Goal: Book appointment/travel/reservation

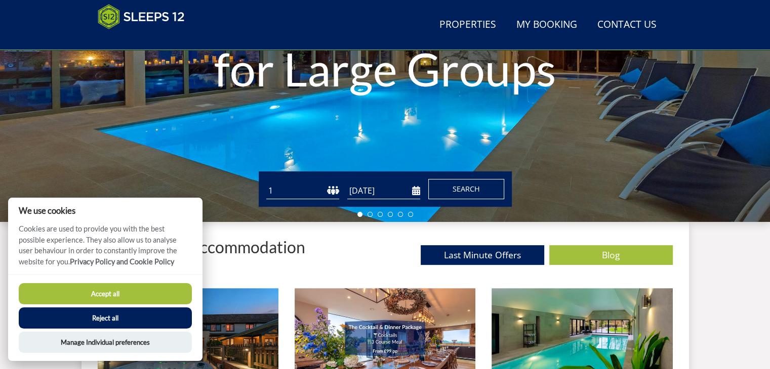
scroll to position [212, 0]
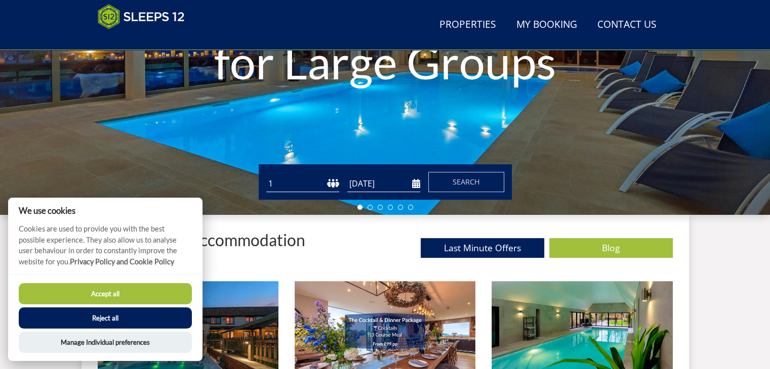
click at [154, 296] on button "Accept all" at bounding box center [105, 293] width 173 height 21
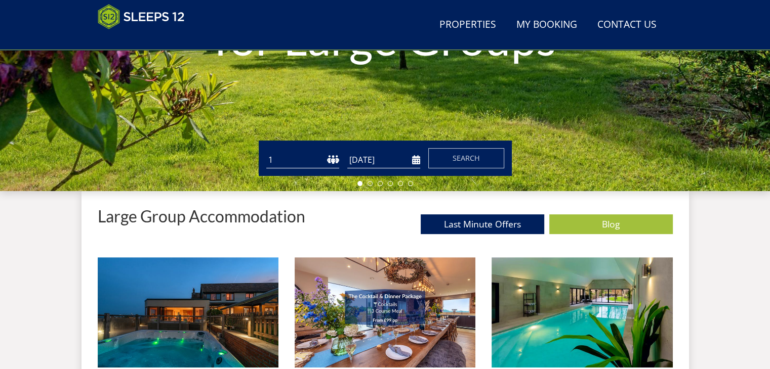
scroll to position [162, 0]
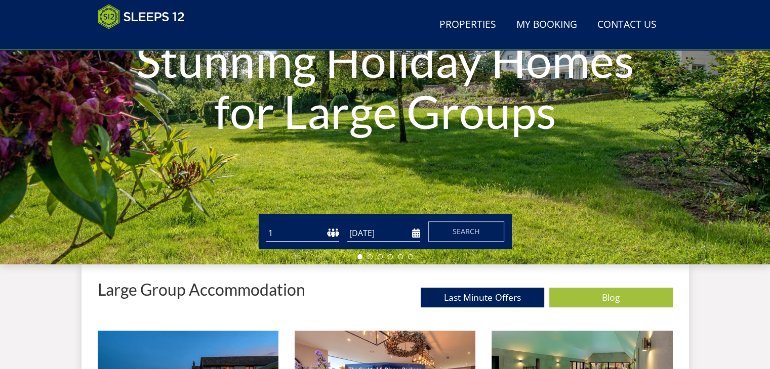
click at [328, 235] on select "1 2 3 4 5 6 7 8 9 10 11 12 13 14 15 16 17 18 19 20 21 22 23 24 25 26 27 28 29 3…" at bounding box center [302, 233] width 73 height 17
select select "18"
click at [266, 225] on select "1 2 3 4 5 6 7 8 9 10 11 12 13 14 15 16 17 18 19 20 21 22 23 24 25 26 27 28 29 3…" at bounding box center [302, 233] width 73 height 17
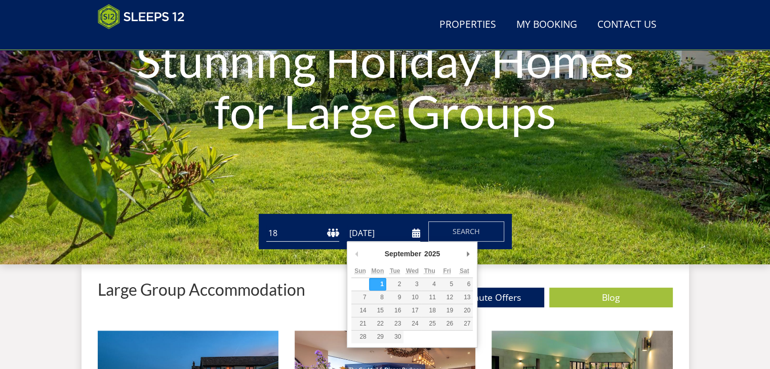
click at [414, 233] on input "[DATE]" at bounding box center [383, 233] width 73 height 17
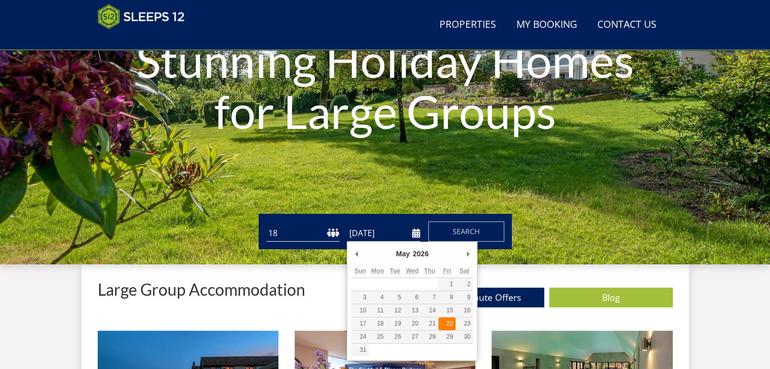
type input "[DATE]"
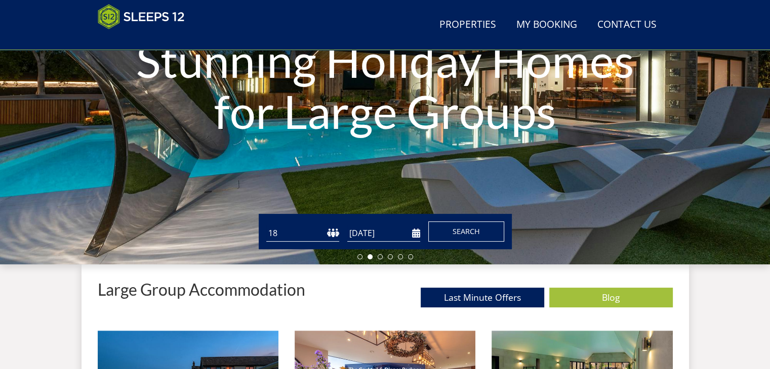
click at [465, 235] on span "Search" at bounding box center [465, 232] width 27 height 10
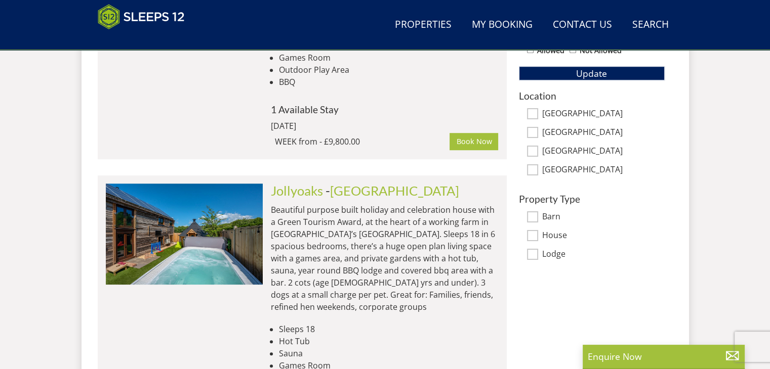
scroll to position [616, 0]
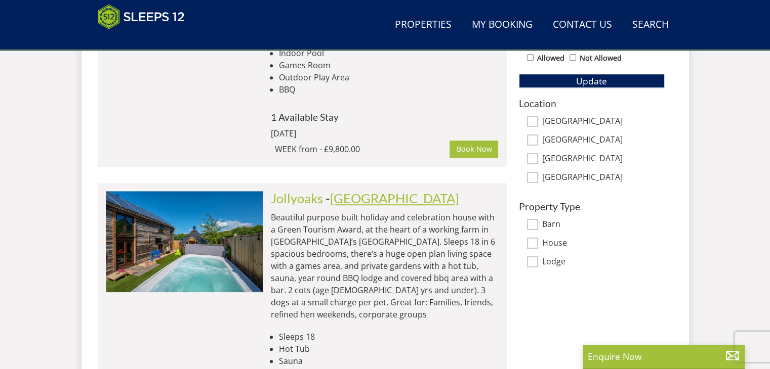
click at [343, 191] on link "[GEOGRAPHIC_DATA]" at bounding box center [394, 198] width 129 height 15
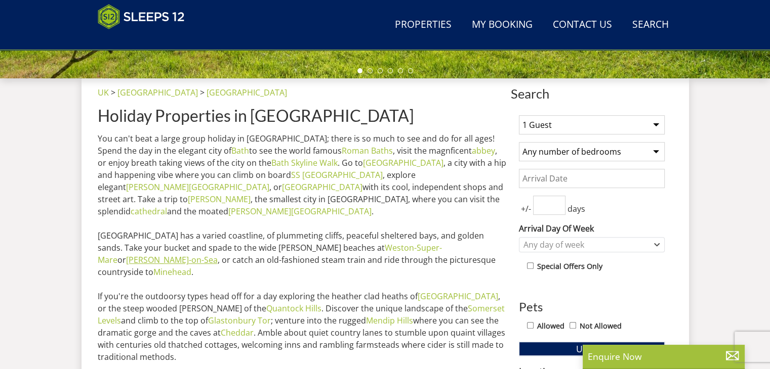
scroll to position [352, 0]
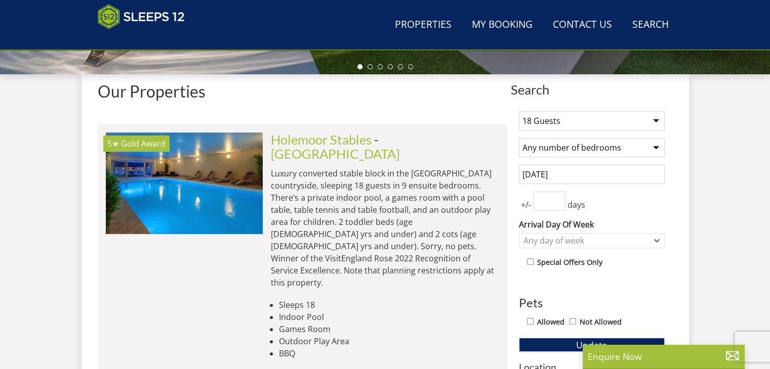
scroll to position [616, 0]
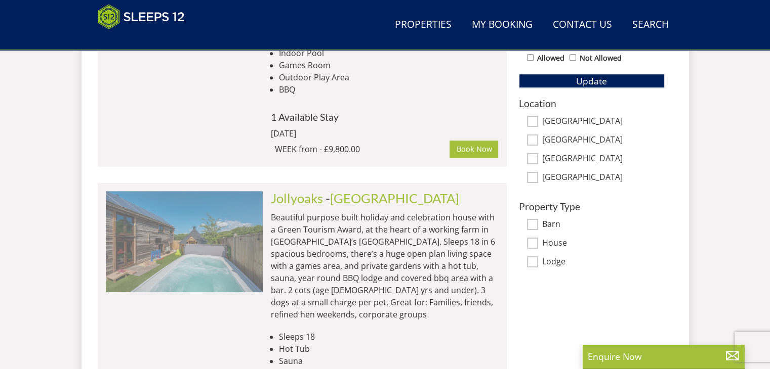
click at [222, 191] on img at bounding box center [184, 241] width 157 height 101
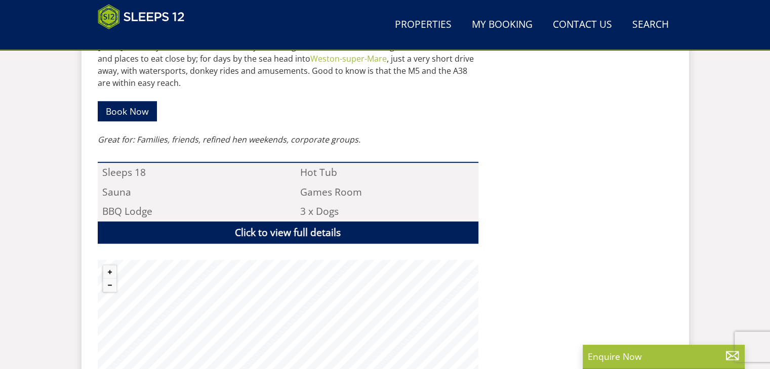
scroll to position [603, 0]
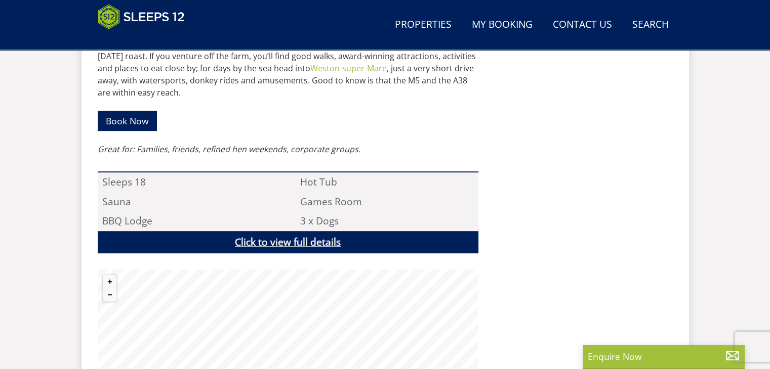
click at [278, 240] on link "Click to view full details" at bounding box center [288, 242] width 381 height 23
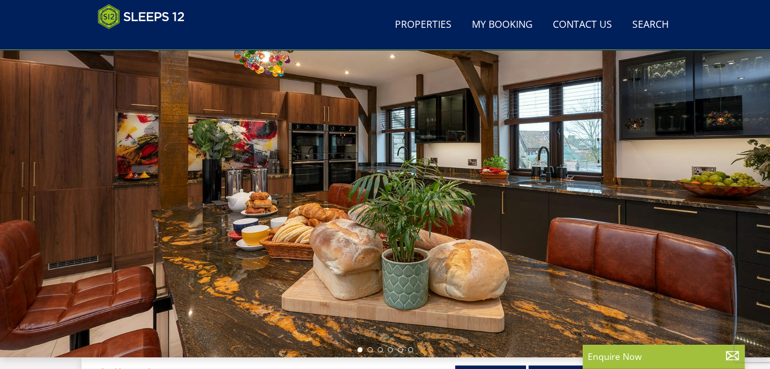
scroll to position [47, 0]
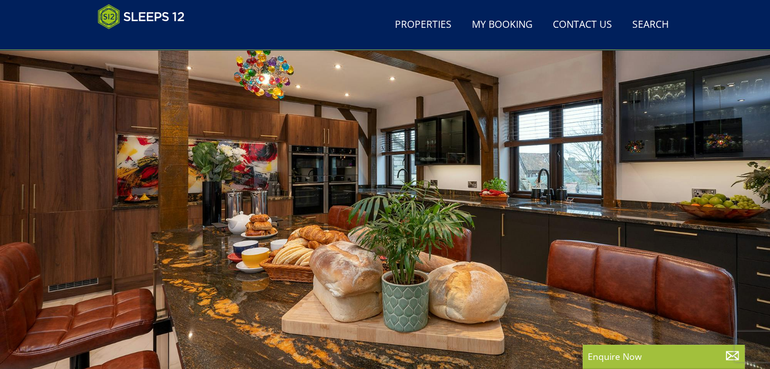
click at [689, 199] on div at bounding box center [385, 203] width 770 height 354
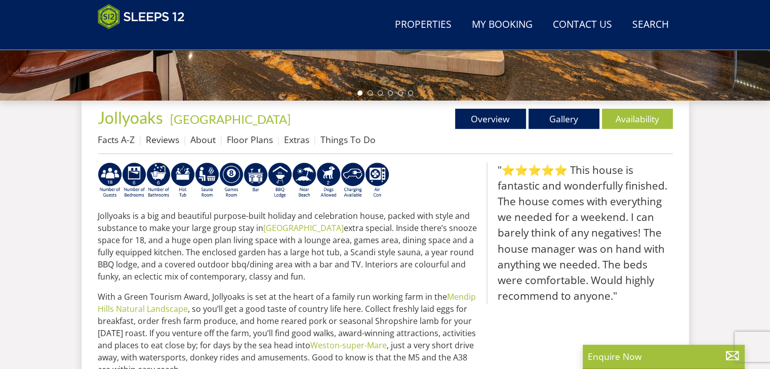
scroll to position [350, 0]
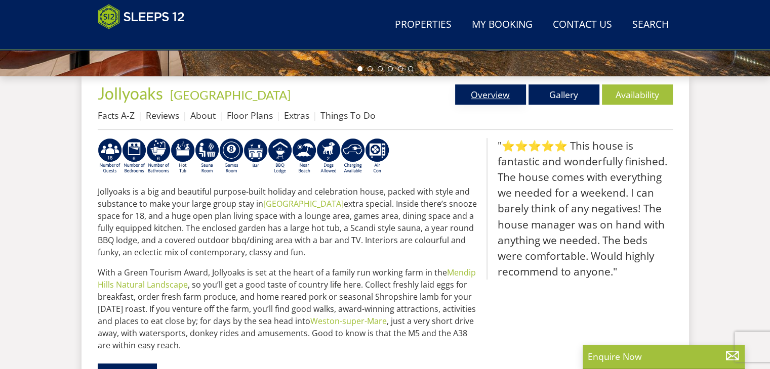
click at [500, 94] on link "Overview" at bounding box center [490, 95] width 71 height 20
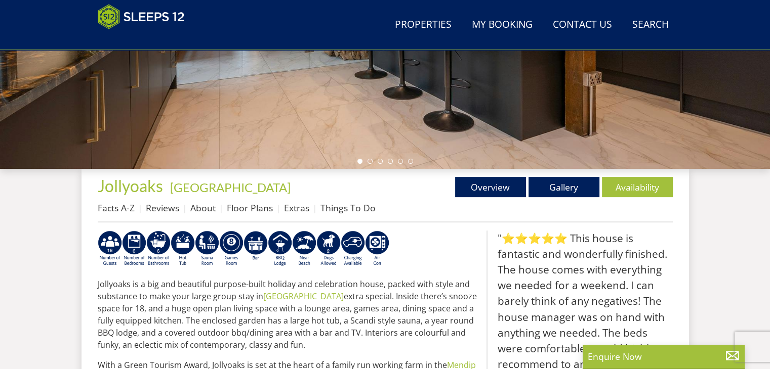
scroll to position [253, 0]
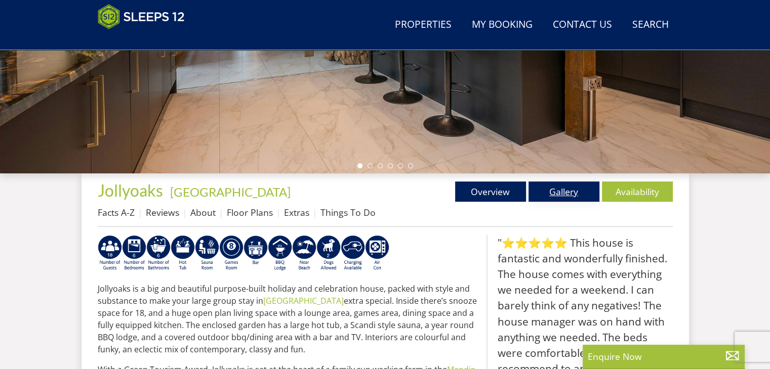
click at [565, 194] on link "Gallery" at bounding box center [563, 192] width 71 height 20
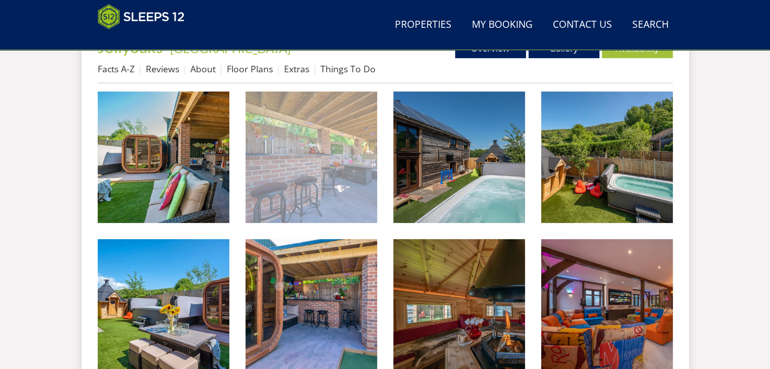
scroll to position [401, 0]
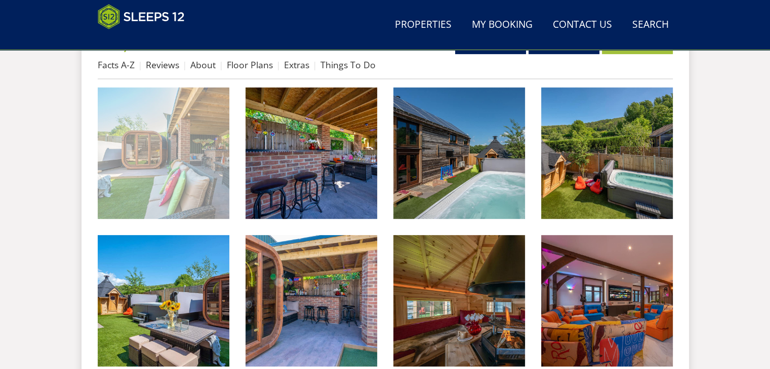
click at [200, 154] on img at bounding box center [164, 154] width 132 height 132
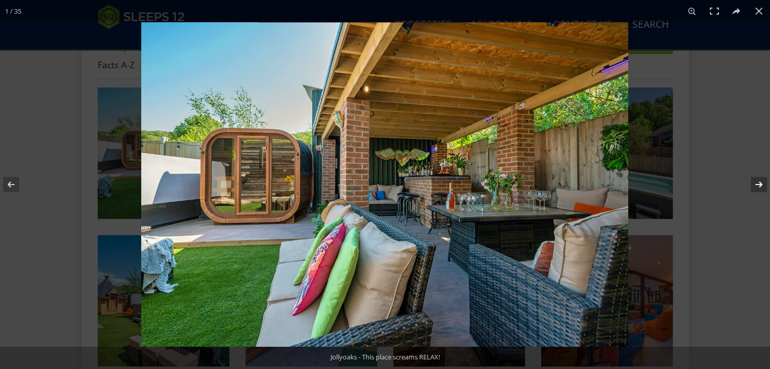
click at [761, 183] on button at bounding box center [751, 184] width 35 height 51
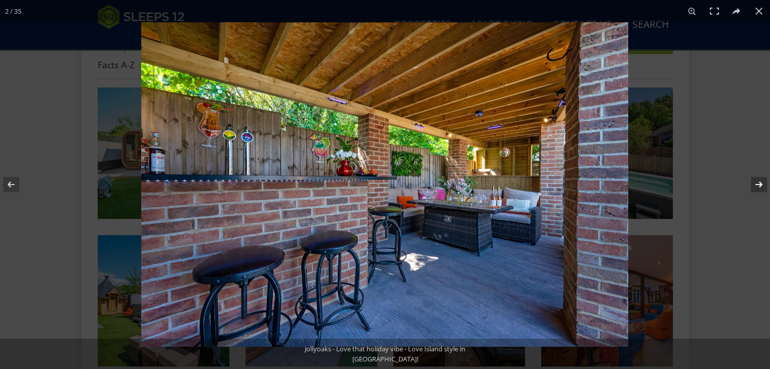
click at [759, 183] on button at bounding box center [751, 184] width 35 height 51
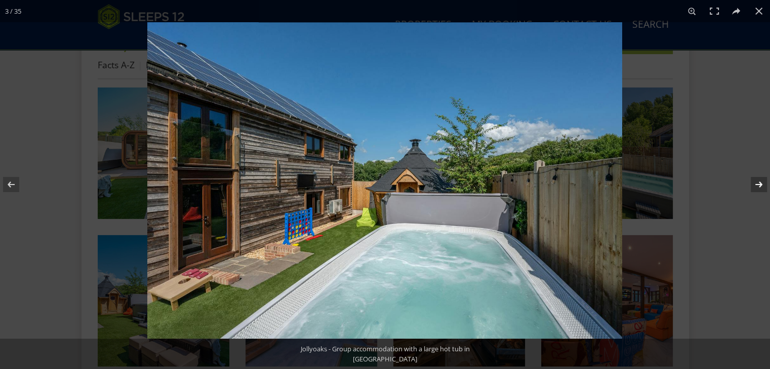
click at [759, 183] on button at bounding box center [751, 184] width 35 height 51
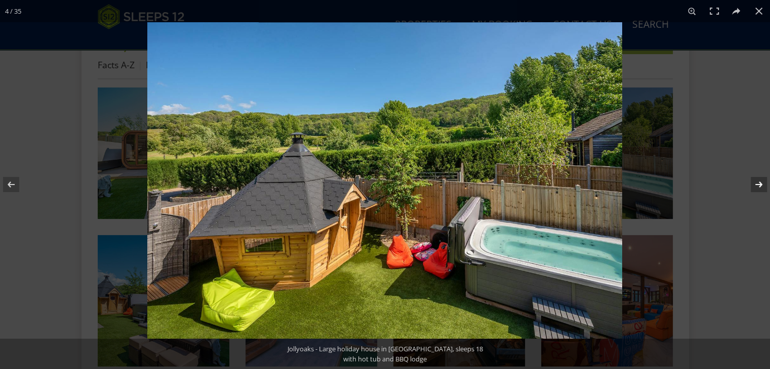
click at [758, 183] on button at bounding box center [751, 184] width 35 height 51
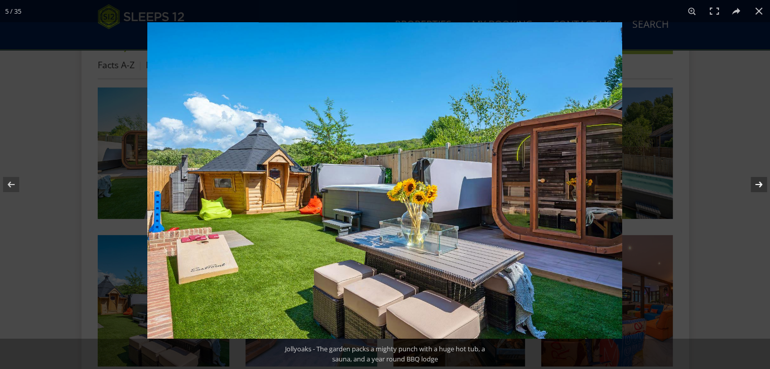
click at [758, 183] on button at bounding box center [751, 184] width 35 height 51
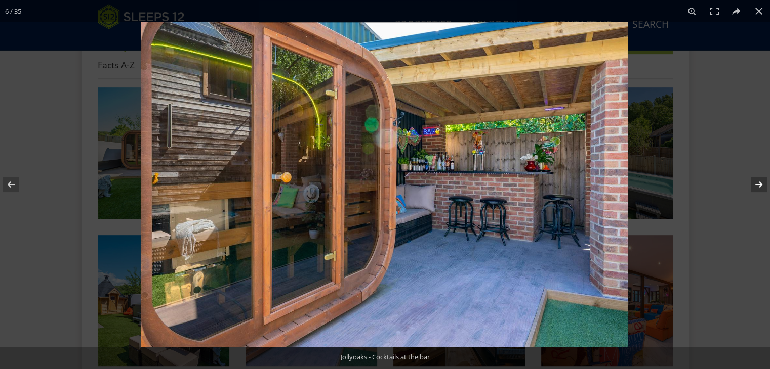
click at [758, 183] on button at bounding box center [751, 184] width 35 height 51
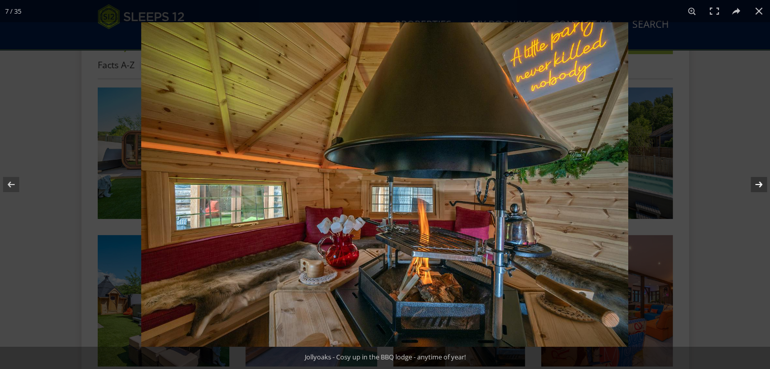
click at [758, 183] on button at bounding box center [751, 184] width 35 height 51
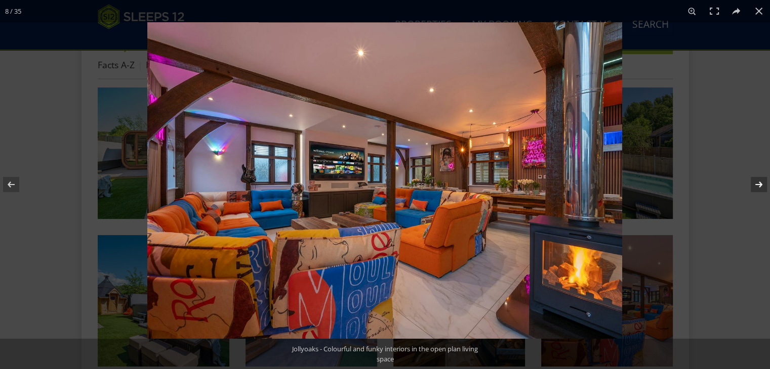
click at [758, 183] on button at bounding box center [751, 184] width 35 height 51
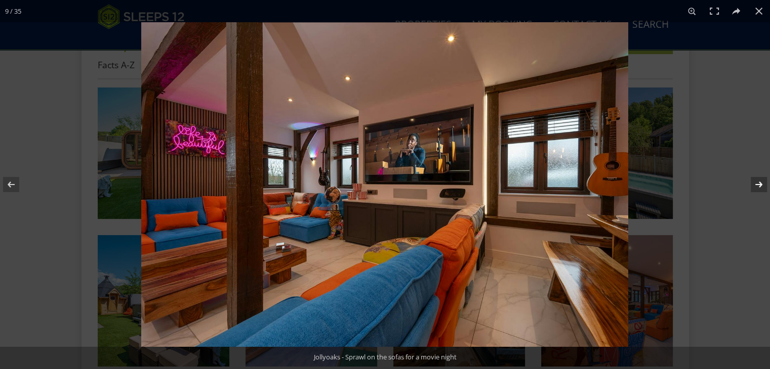
click at [758, 183] on button at bounding box center [751, 184] width 35 height 51
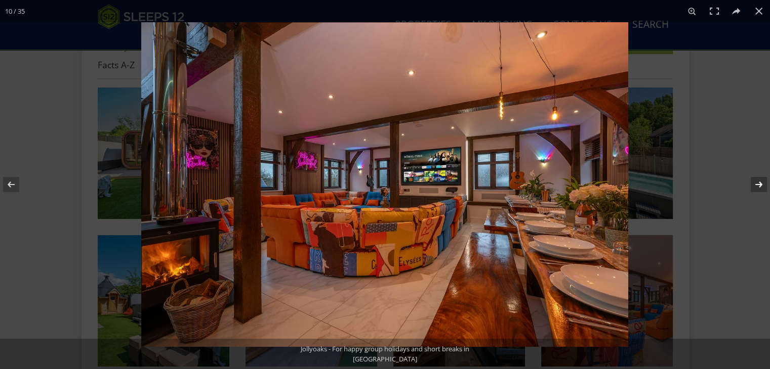
click at [758, 183] on button at bounding box center [751, 184] width 35 height 51
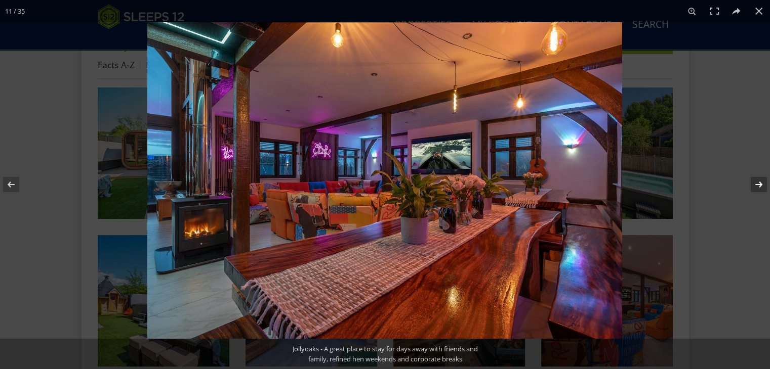
click at [758, 183] on button at bounding box center [751, 184] width 35 height 51
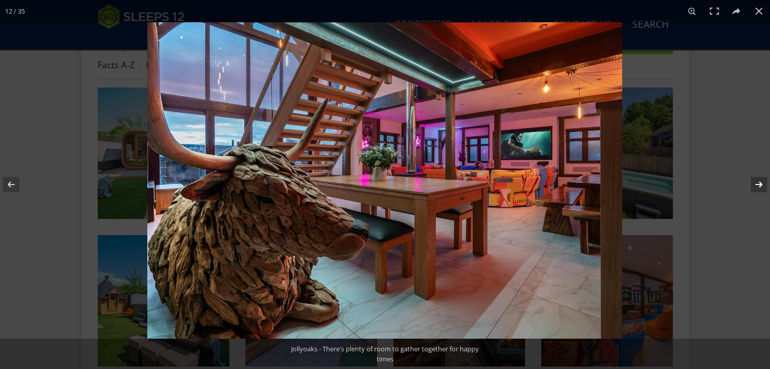
click at [758, 183] on button at bounding box center [751, 184] width 35 height 51
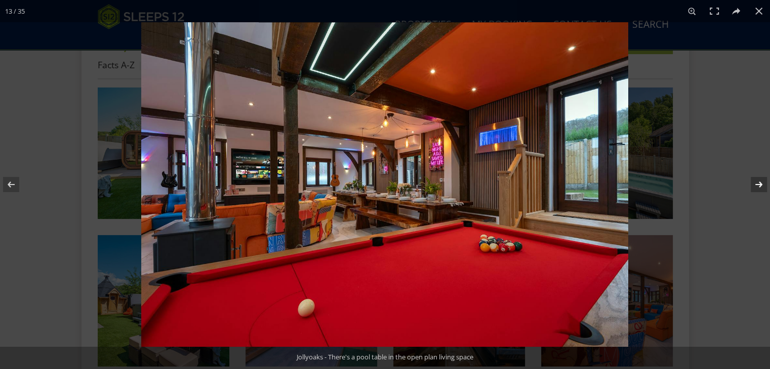
click at [758, 183] on button at bounding box center [751, 184] width 35 height 51
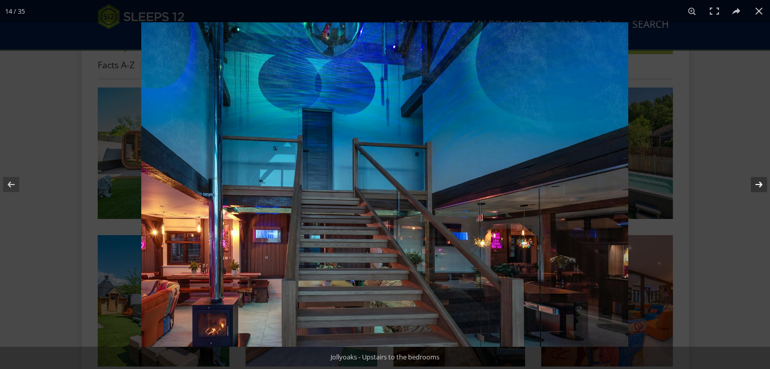
click at [758, 183] on button at bounding box center [751, 184] width 35 height 51
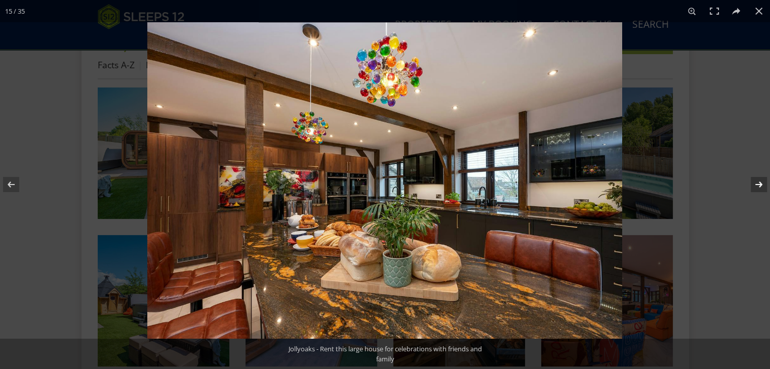
click at [758, 183] on button at bounding box center [751, 184] width 35 height 51
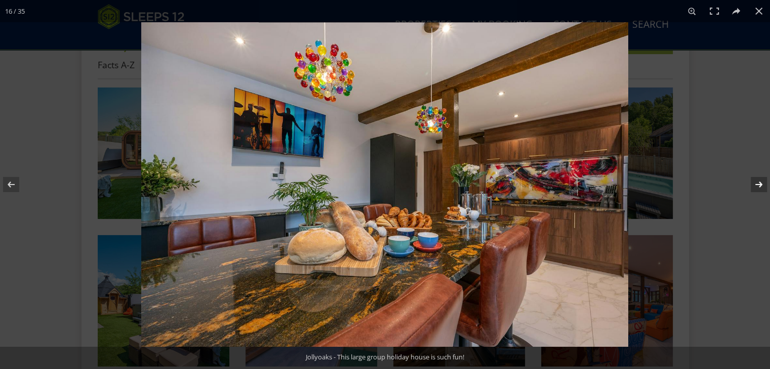
click at [758, 183] on button at bounding box center [751, 184] width 35 height 51
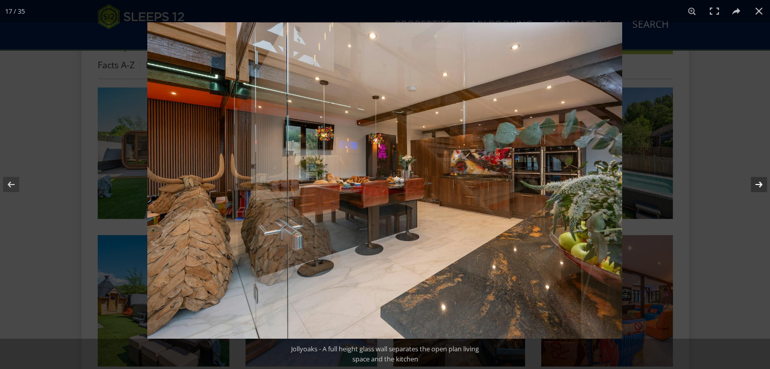
click at [758, 183] on button at bounding box center [751, 184] width 35 height 51
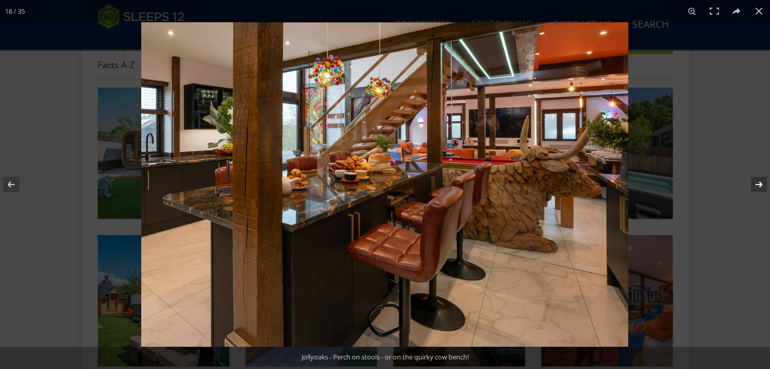
click at [758, 183] on button at bounding box center [751, 184] width 35 height 51
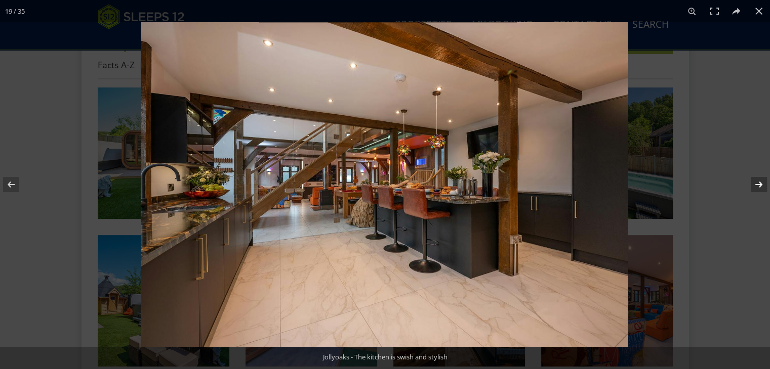
click at [758, 183] on button at bounding box center [751, 184] width 35 height 51
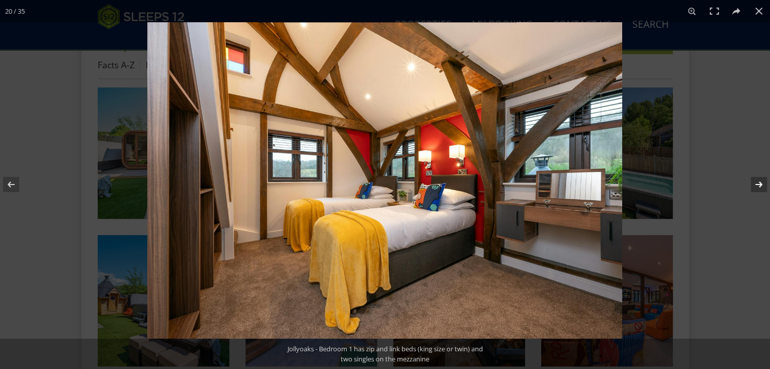
click at [758, 183] on button at bounding box center [751, 184] width 35 height 51
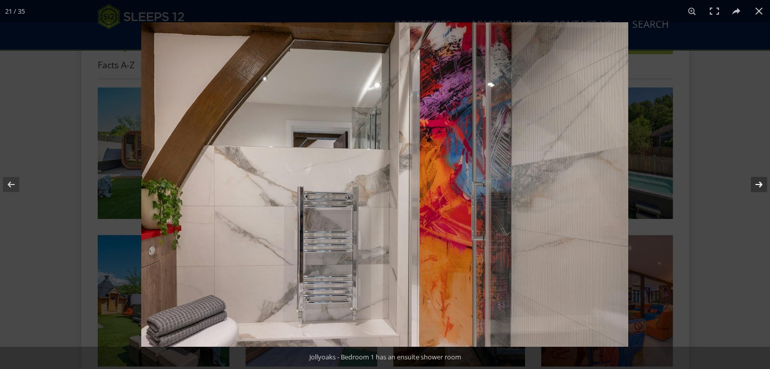
click at [758, 183] on button at bounding box center [751, 184] width 35 height 51
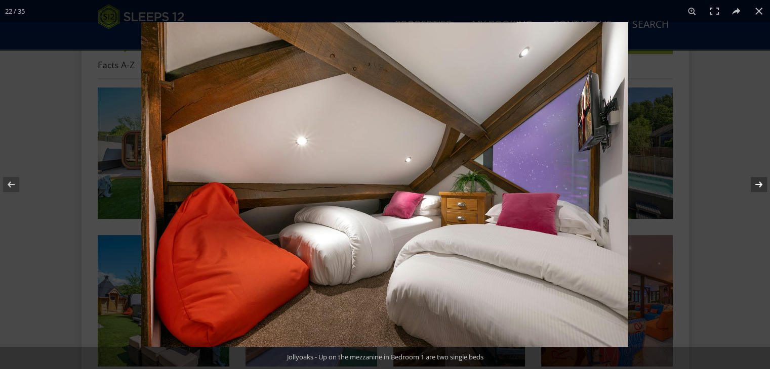
click at [758, 183] on button at bounding box center [751, 184] width 35 height 51
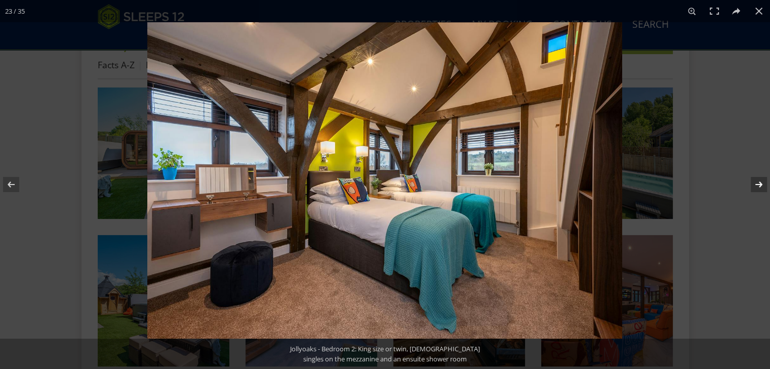
click at [758, 183] on button at bounding box center [751, 184] width 35 height 51
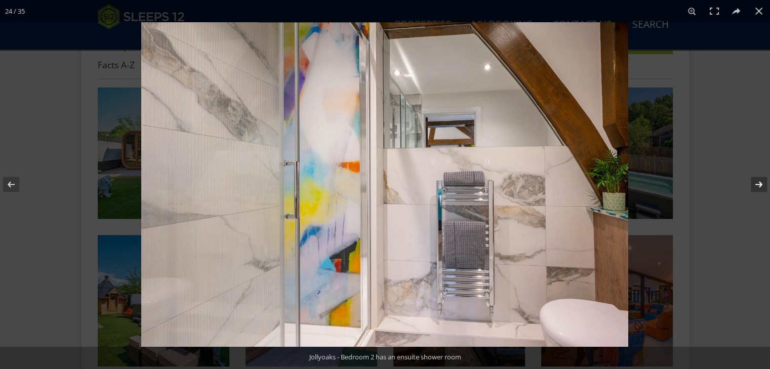
click at [758, 183] on button at bounding box center [751, 184] width 35 height 51
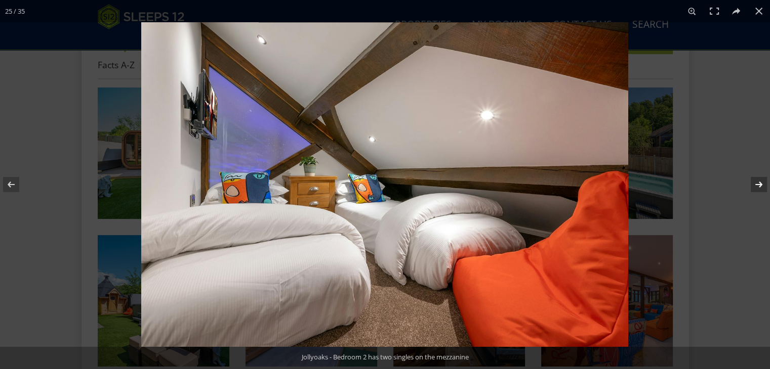
click at [758, 183] on button at bounding box center [751, 184] width 35 height 51
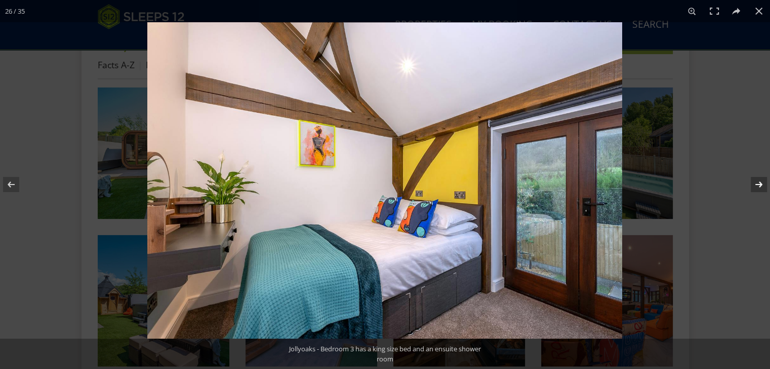
click at [758, 183] on button at bounding box center [751, 184] width 35 height 51
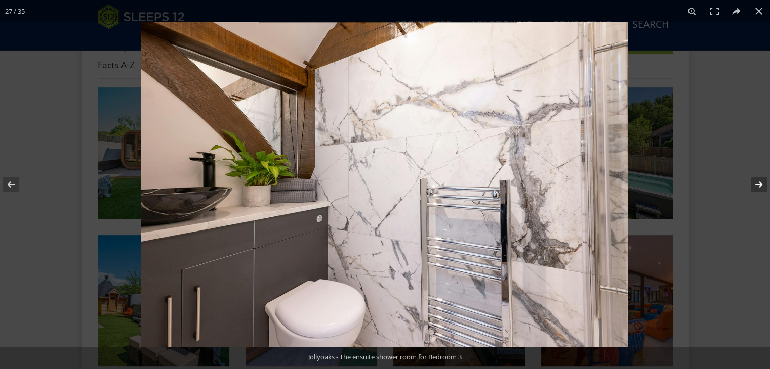
click at [758, 183] on button at bounding box center [751, 184] width 35 height 51
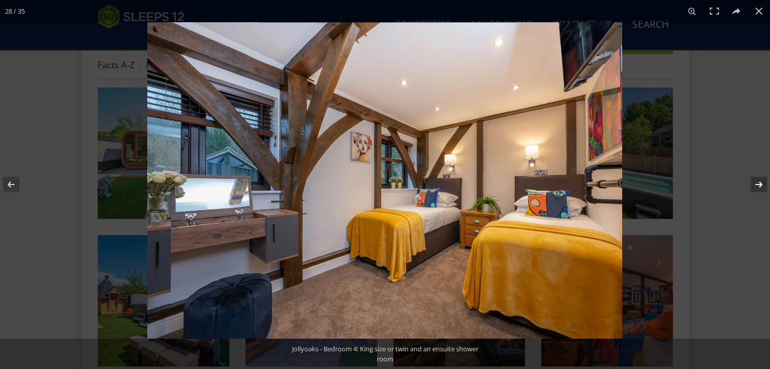
click at [758, 183] on button at bounding box center [751, 184] width 35 height 51
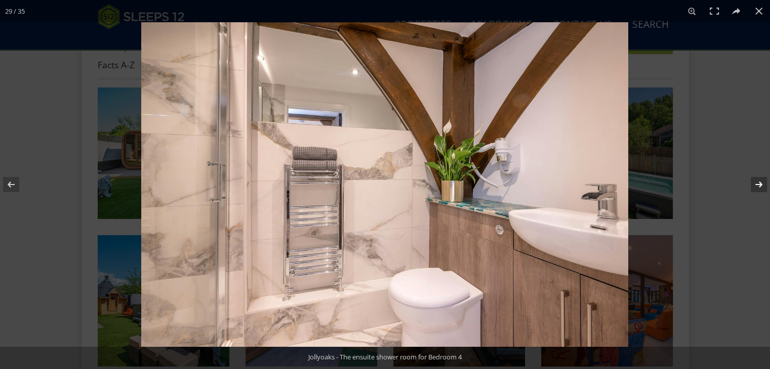
click at [758, 183] on button at bounding box center [751, 184] width 35 height 51
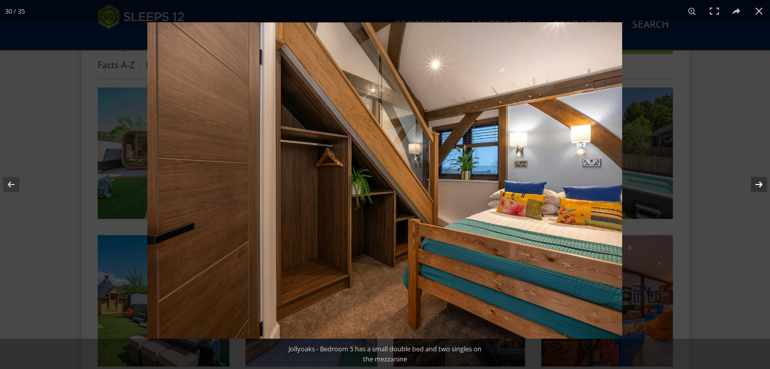
click at [758, 183] on button at bounding box center [751, 184] width 35 height 51
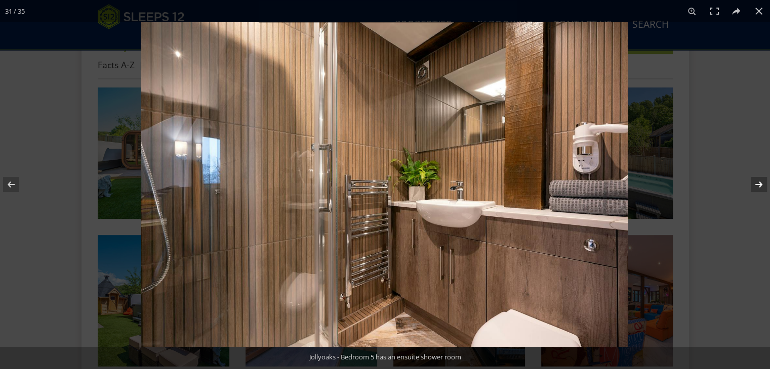
click at [758, 183] on button at bounding box center [751, 184] width 35 height 51
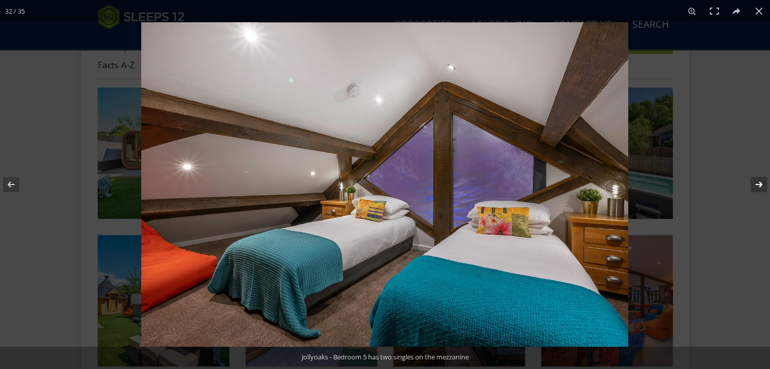
click at [758, 183] on button at bounding box center [751, 184] width 35 height 51
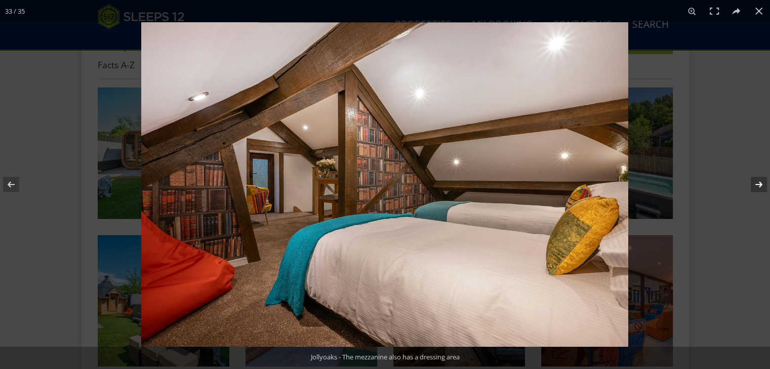
click at [758, 183] on button at bounding box center [751, 184] width 35 height 51
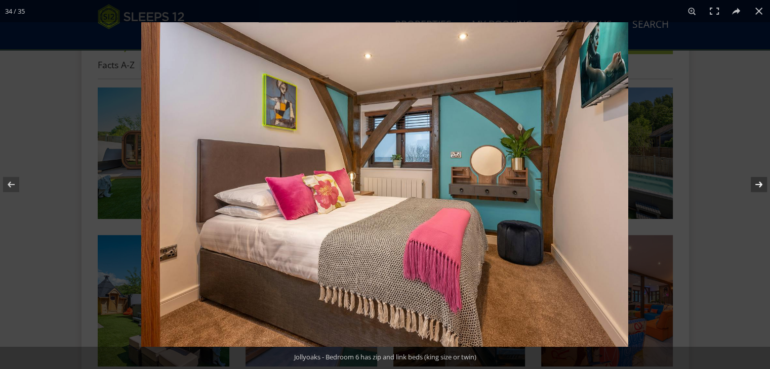
click at [758, 183] on button at bounding box center [751, 184] width 35 height 51
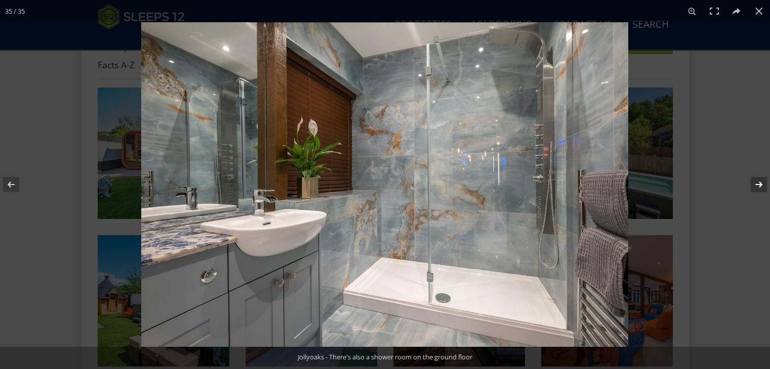
click at [758, 183] on button at bounding box center [751, 184] width 35 height 51
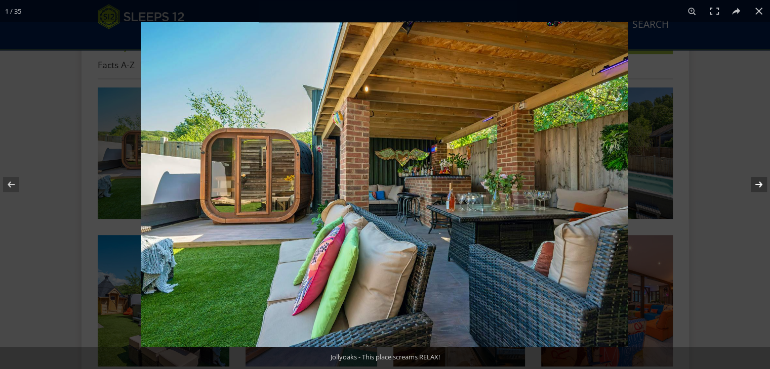
click at [758, 183] on button at bounding box center [751, 184] width 35 height 51
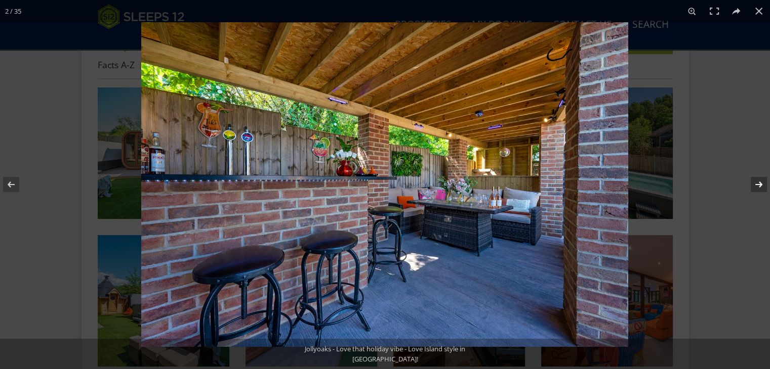
click at [758, 183] on button at bounding box center [751, 184] width 35 height 51
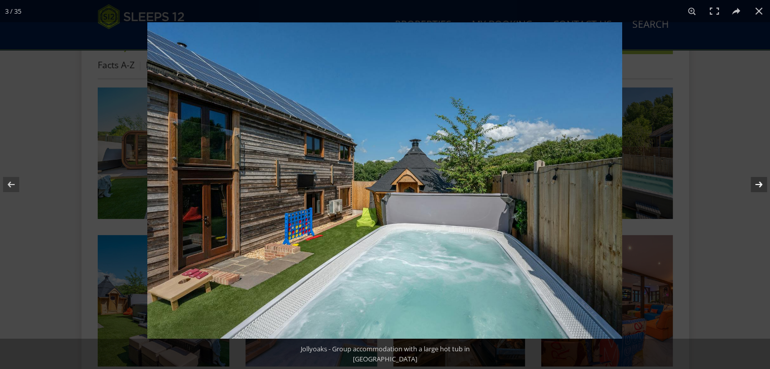
click at [758, 183] on button at bounding box center [751, 184] width 35 height 51
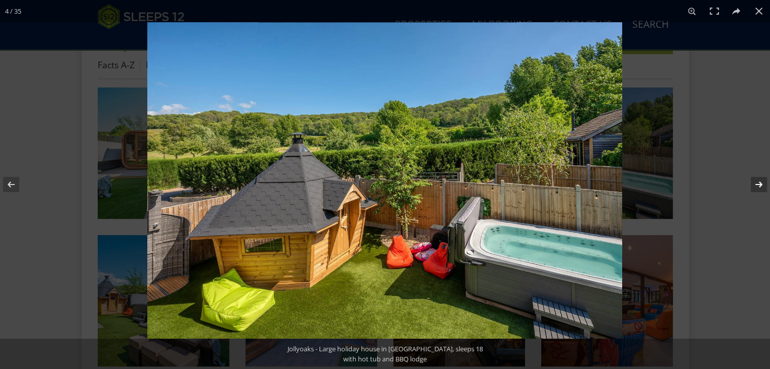
click at [759, 181] on button at bounding box center [751, 184] width 35 height 51
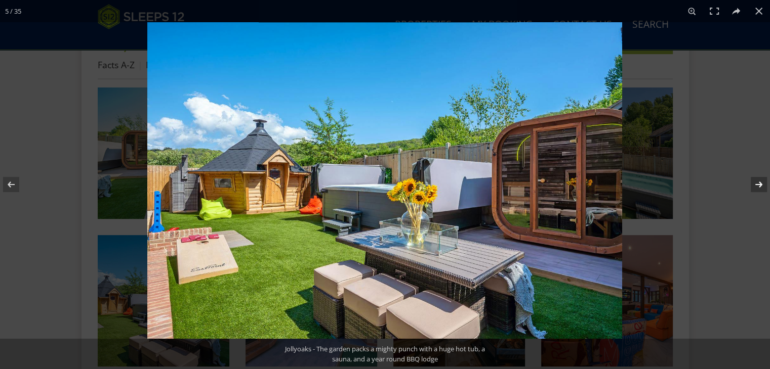
click at [759, 181] on button at bounding box center [751, 184] width 35 height 51
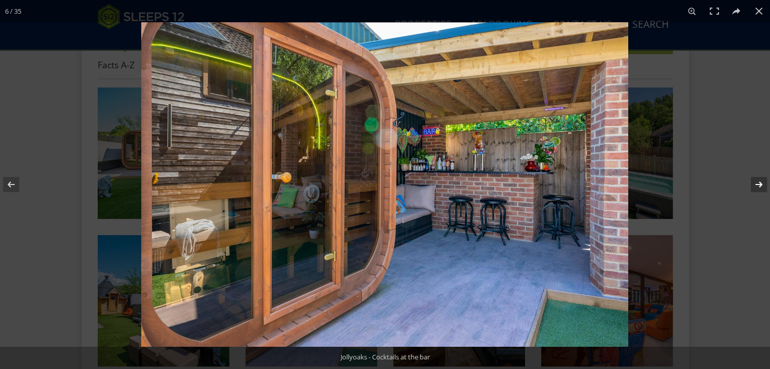
click at [757, 181] on button at bounding box center [751, 184] width 35 height 51
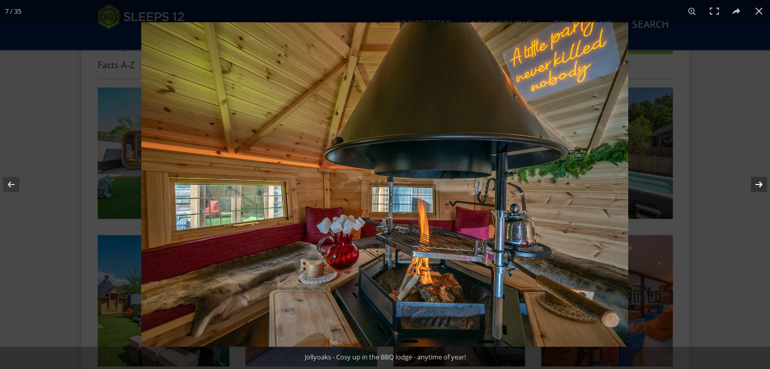
click at [757, 181] on button at bounding box center [751, 184] width 35 height 51
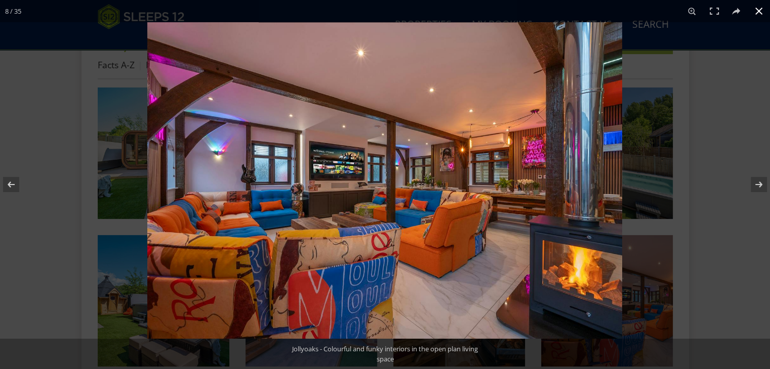
click at [761, 13] on button at bounding box center [759, 11] width 22 height 22
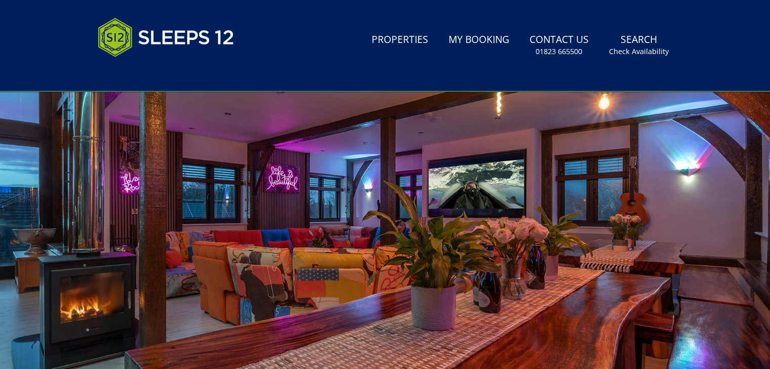
scroll to position [0, 0]
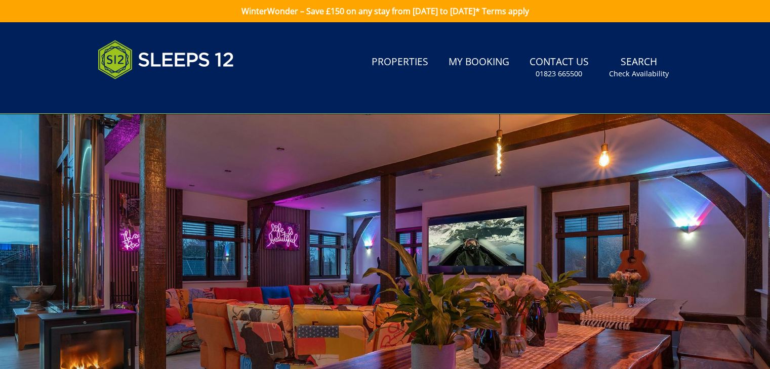
scroll to position [253, 0]
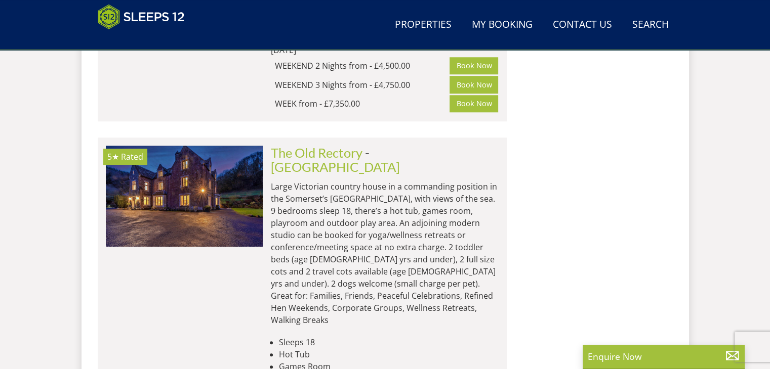
scroll to position [971, 0]
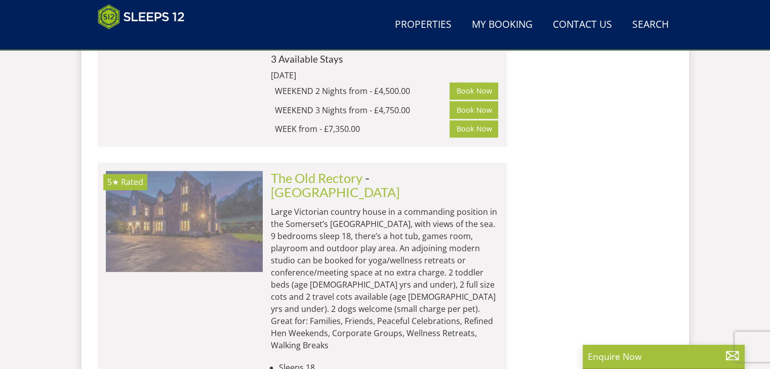
click at [239, 187] on img at bounding box center [184, 221] width 157 height 101
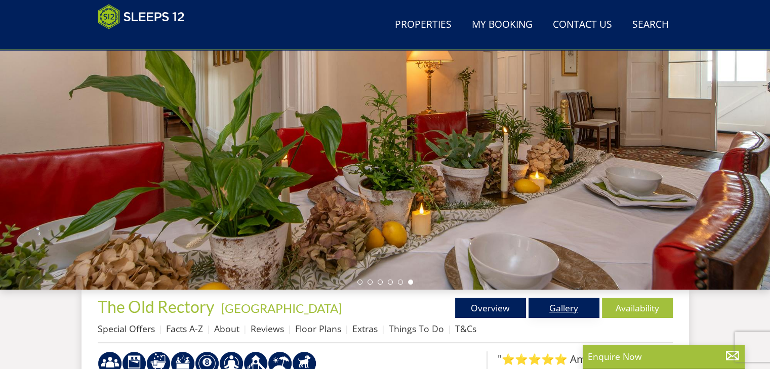
scroll to position [245, 0]
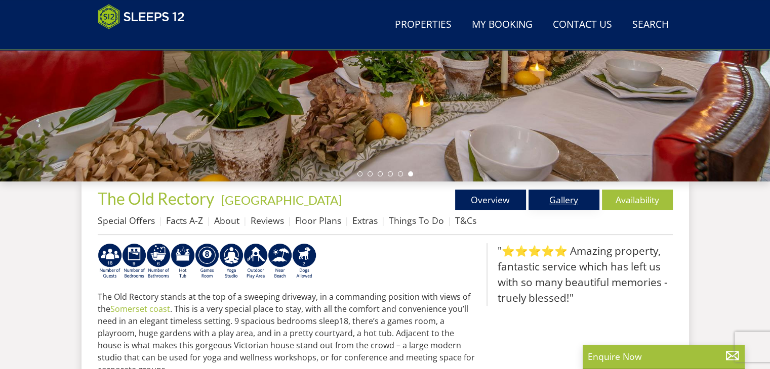
click at [562, 200] on link "Gallery" at bounding box center [563, 200] width 71 height 20
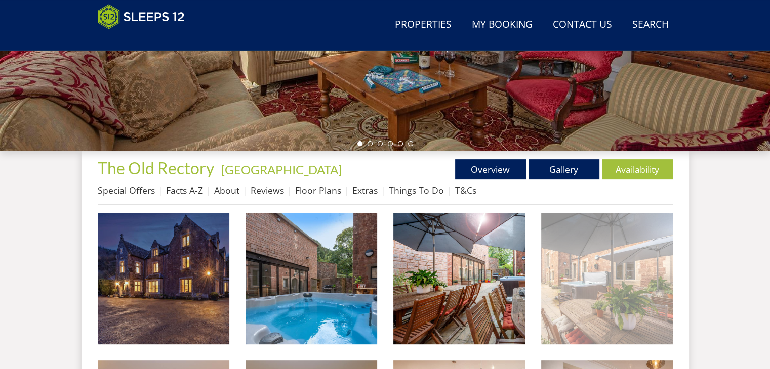
scroll to position [299, 0]
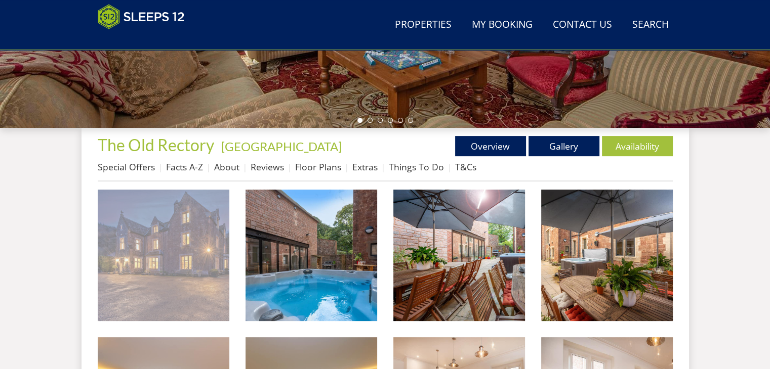
click at [184, 247] on img at bounding box center [164, 256] width 132 height 132
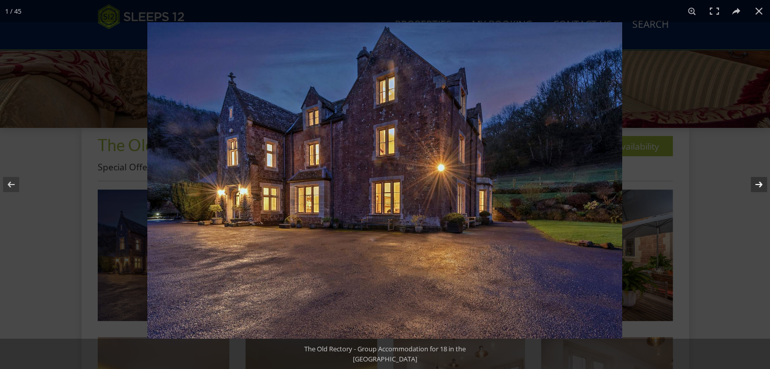
click at [761, 184] on button at bounding box center [751, 184] width 35 height 51
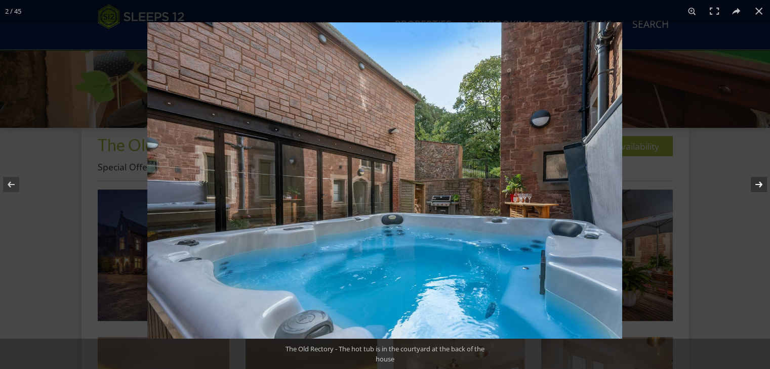
click at [761, 185] on button at bounding box center [751, 184] width 35 height 51
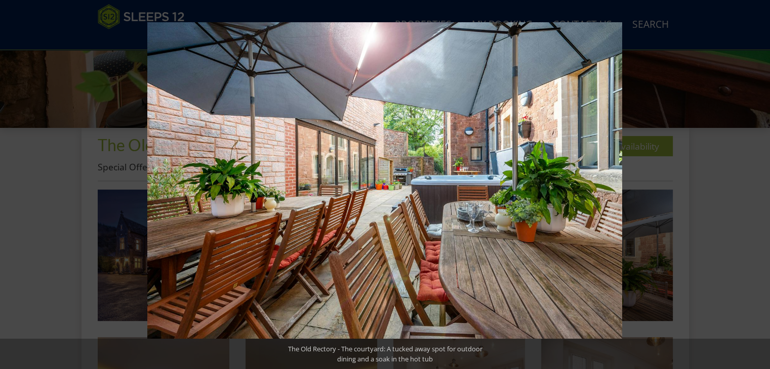
click at [761, 185] on button at bounding box center [751, 184] width 35 height 51
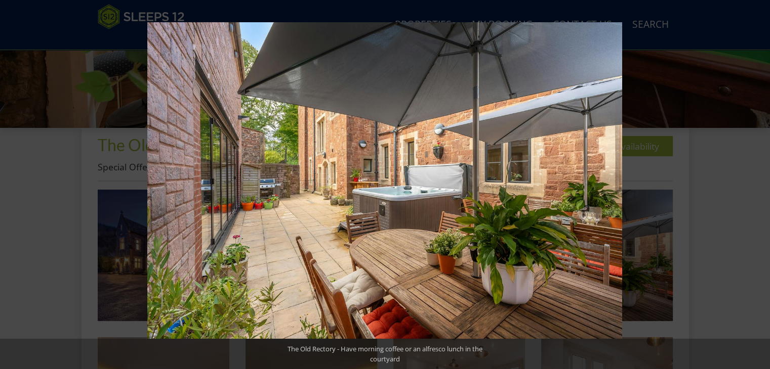
click at [761, 185] on button at bounding box center [751, 184] width 35 height 51
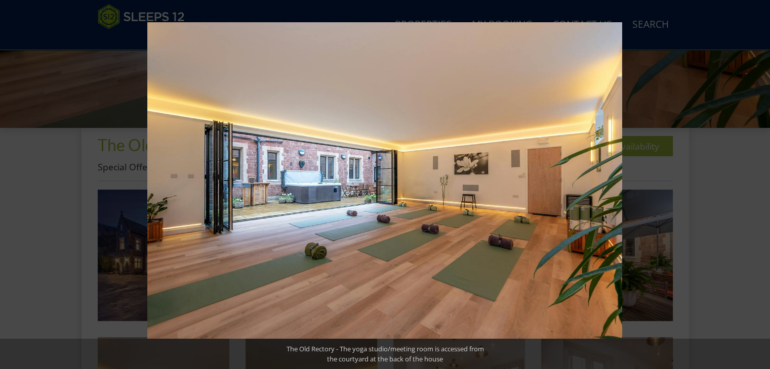
click at [761, 185] on button at bounding box center [751, 184] width 35 height 51
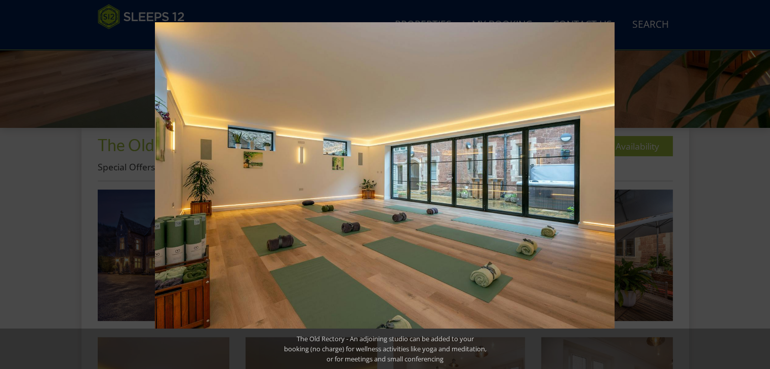
click at [761, 185] on button at bounding box center [751, 184] width 35 height 51
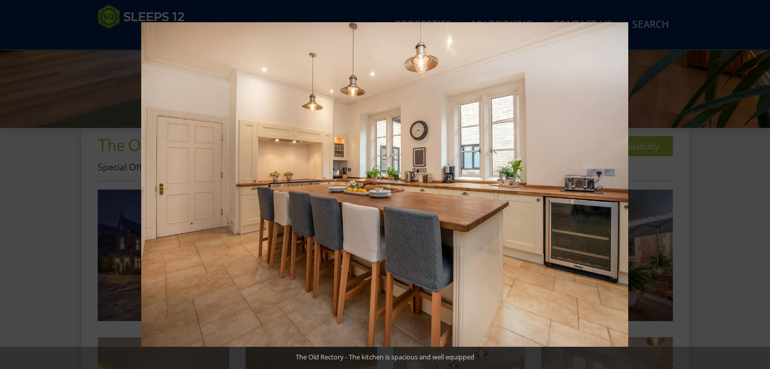
click at [761, 185] on button at bounding box center [751, 184] width 35 height 51
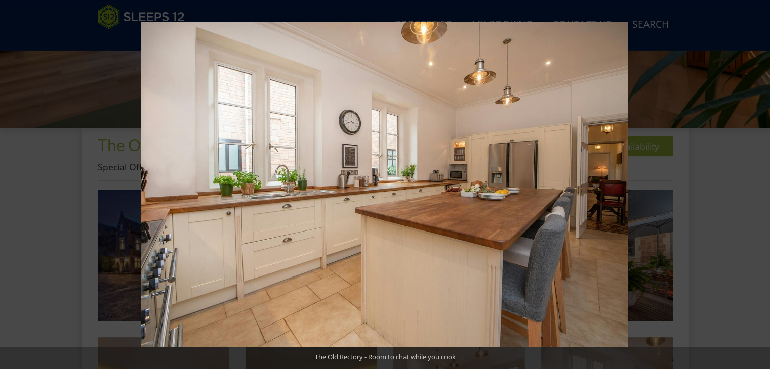
click at [761, 185] on button at bounding box center [751, 184] width 35 height 51
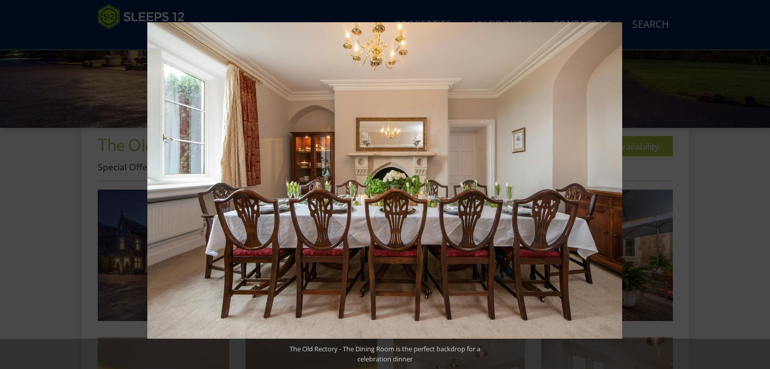
click at [761, 185] on button at bounding box center [751, 184] width 35 height 51
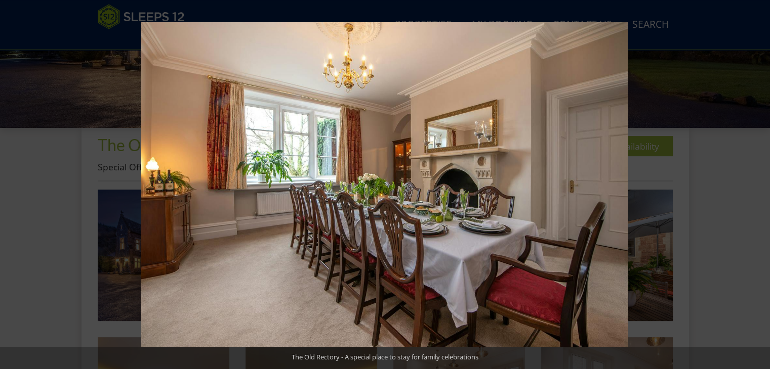
click at [761, 185] on button at bounding box center [751, 184] width 35 height 51
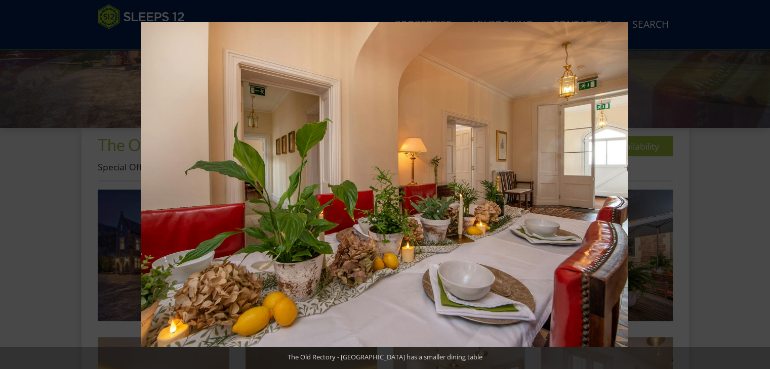
click at [761, 185] on button at bounding box center [751, 184] width 35 height 51
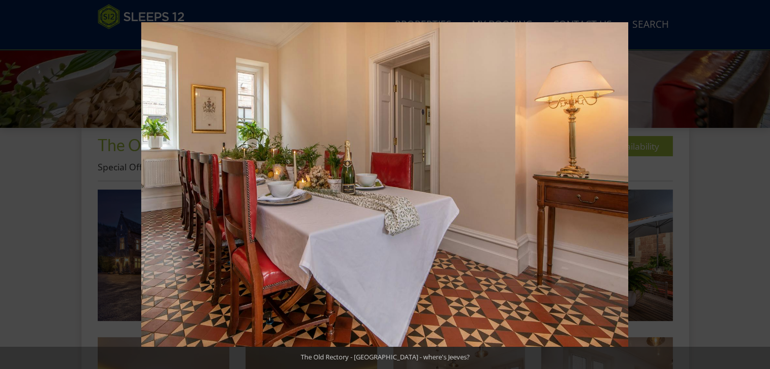
click at [761, 185] on button at bounding box center [751, 184] width 35 height 51
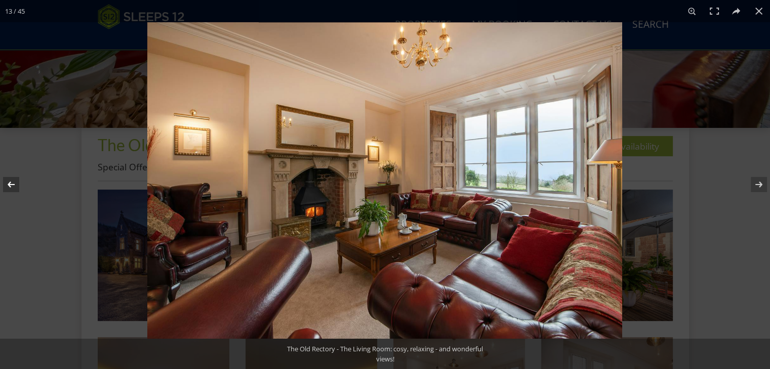
click at [16, 183] on button at bounding box center [17, 184] width 35 height 51
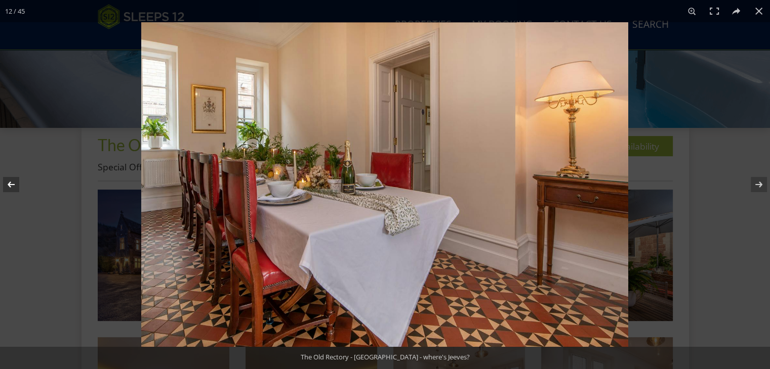
click at [17, 184] on button at bounding box center [17, 184] width 35 height 51
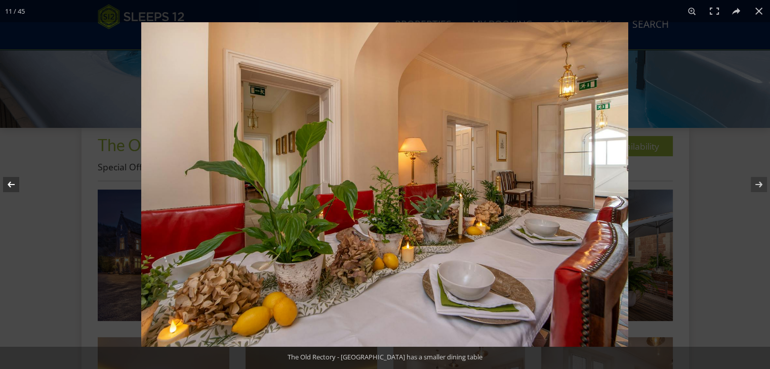
click at [17, 184] on button at bounding box center [17, 184] width 35 height 51
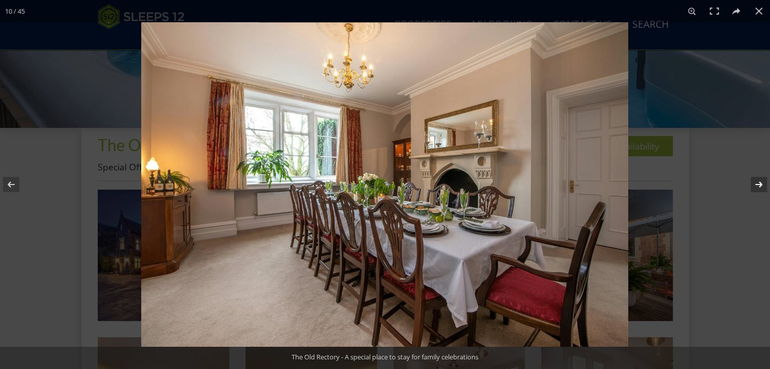
click at [755, 186] on button at bounding box center [751, 184] width 35 height 51
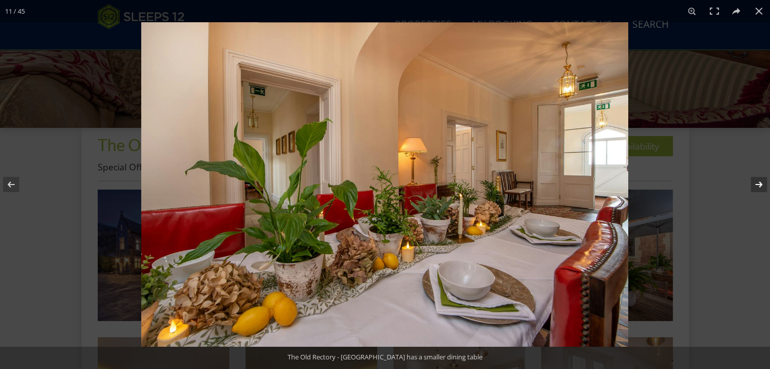
click at [755, 186] on button at bounding box center [751, 184] width 35 height 51
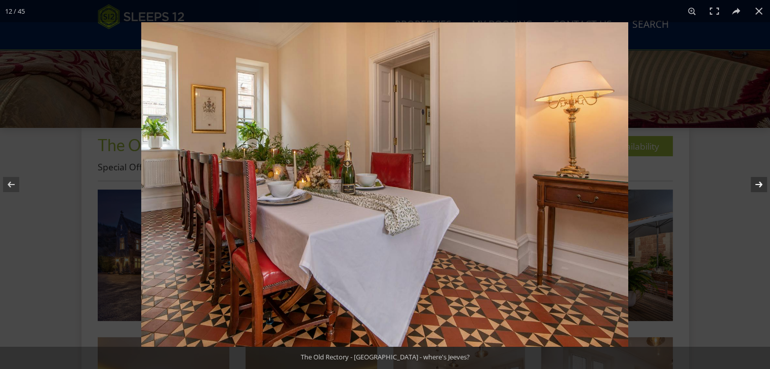
click at [755, 186] on button at bounding box center [751, 184] width 35 height 51
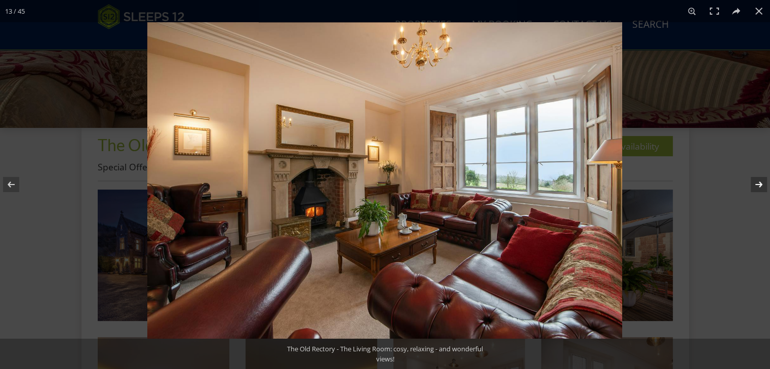
click at [755, 186] on button at bounding box center [751, 184] width 35 height 51
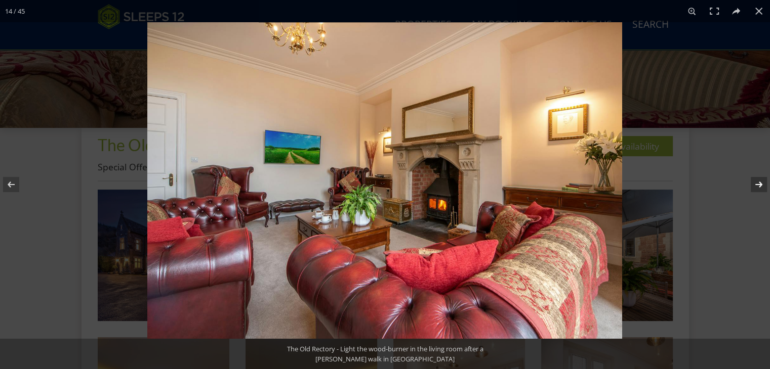
click at [755, 186] on button at bounding box center [751, 184] width 35 height 51
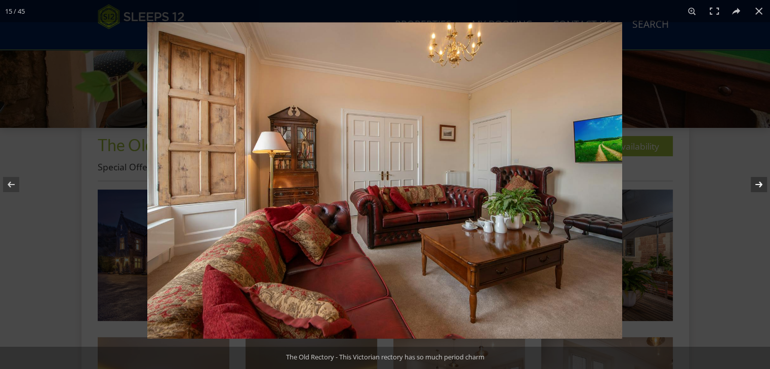
click at [755, 186] on button at bounding box center [751, 184] width 35 height 51
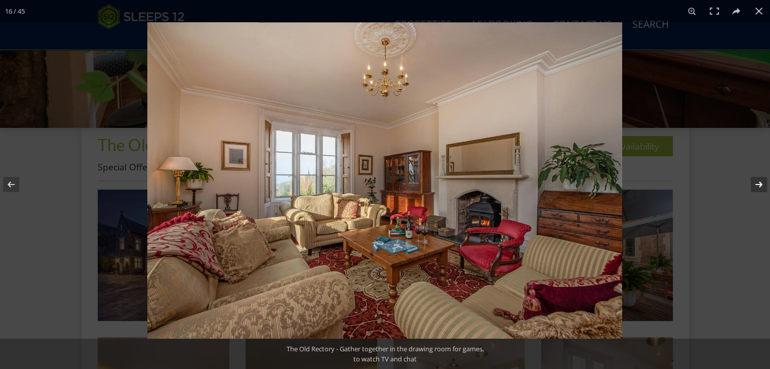
click at [755, 186] on button at bounding box center [751, 184] width 35 height 51
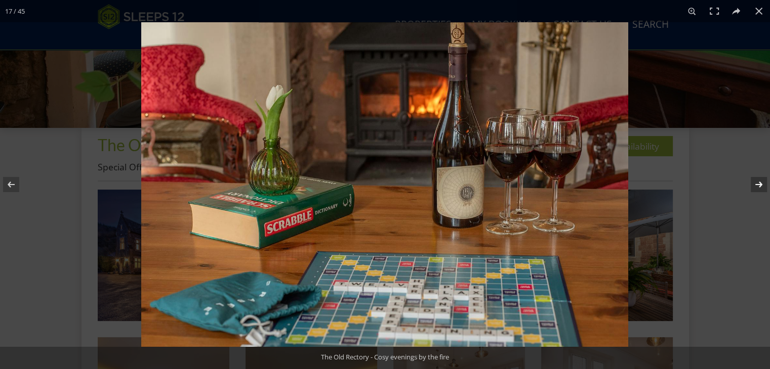
click at [755, 186] on button at bounding box center [751, 184] width 35 height 51
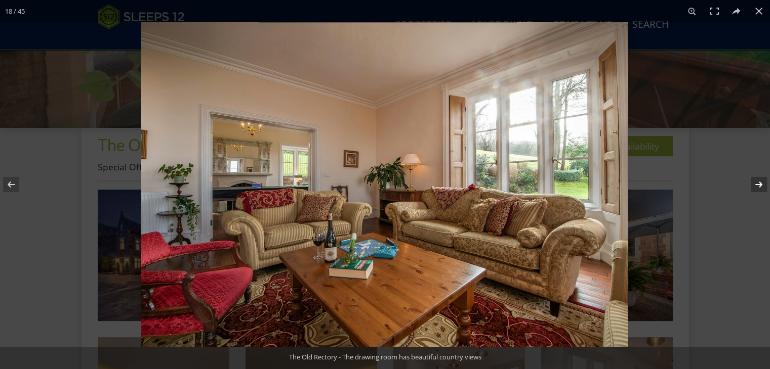
click at [755, 186] on button at bounding box center [751, 184] width 35 height 51
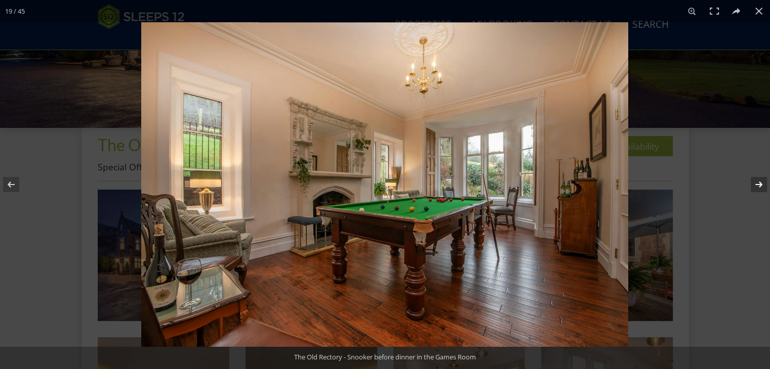
click at [754, 186] on button at bounding box center [751, 184] width 35 height 51
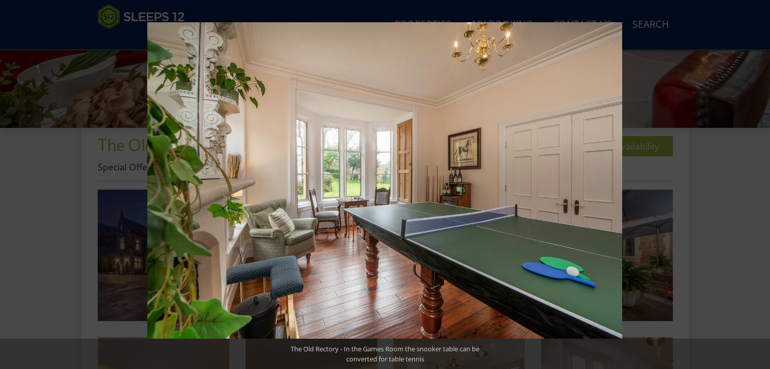
click at [754, 186] on button at bounding box center [751, 184] width 35 height 51
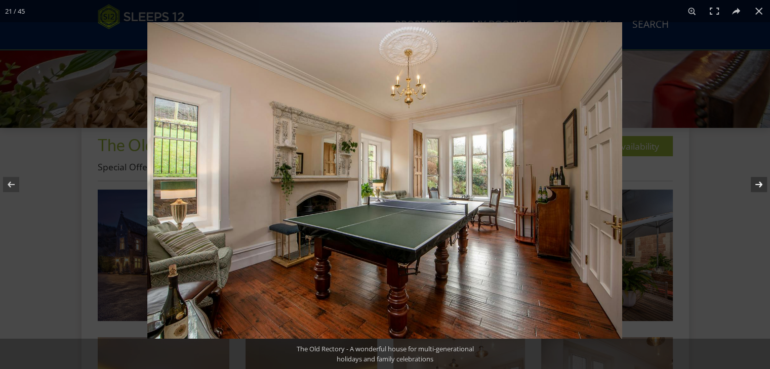
click at [756, 186] on button at bounding box center [751, 184] width 35 height 51
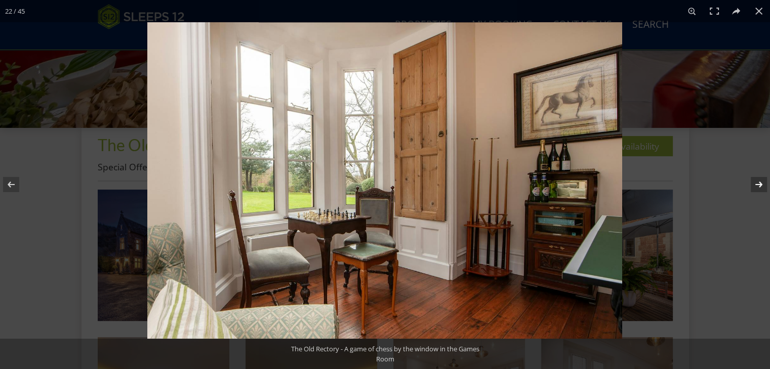
click at [756, 186] on button at bounding box center [751, 184] width 35 height 51
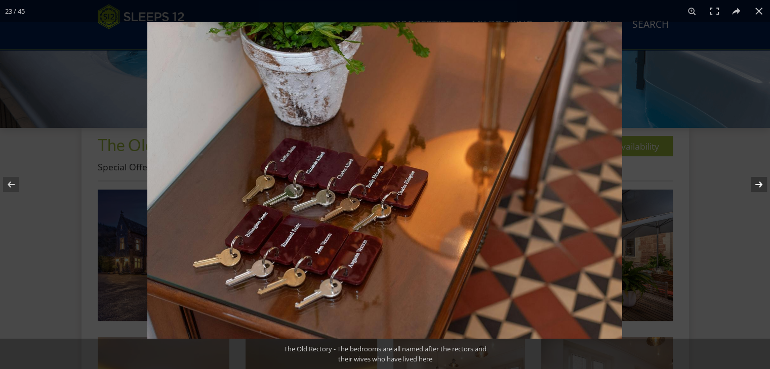
click at [756, 186] on button at bounding box center [751, 184] width 35 height 51
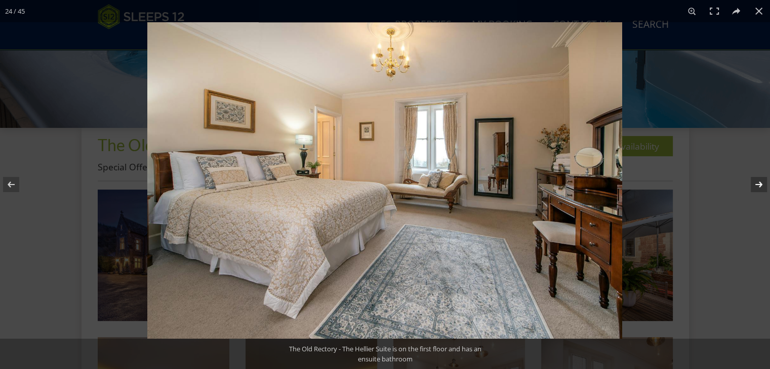
click at [756, 186] on button at bounding box center [751, 184] width 35 height 51
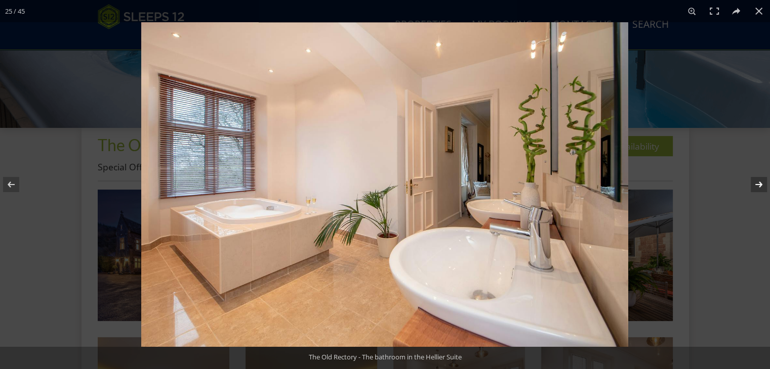
click at [756, 187] on button at bounding box center [751, 184] width 35 height 51
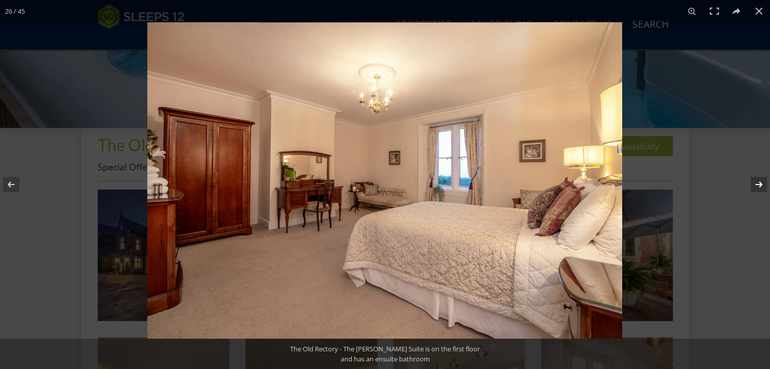
click at [756, 187] on button at bounding box center [751, 184] width 35 height 51
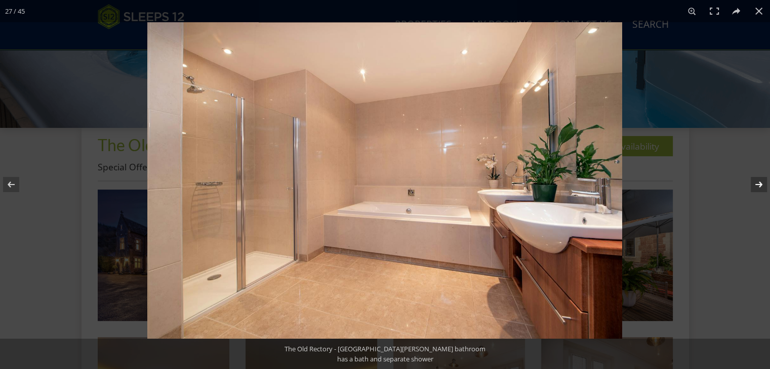
click at [756, 187] on button at bounding box center [751, 184] width 35 height 51
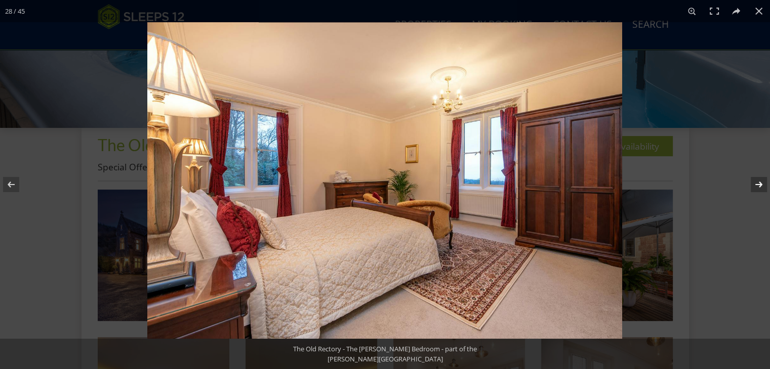
click at [756, 187] on button at bounding box center [751, 184] width 35 height 51
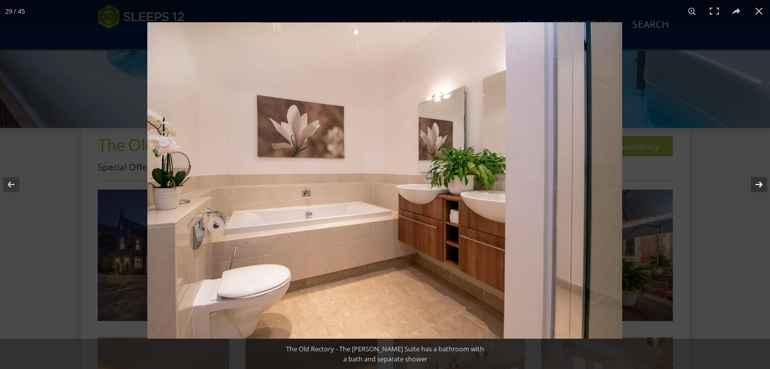
click at [756, 187] on button at bounding box center [751, 184] width 35 height 51
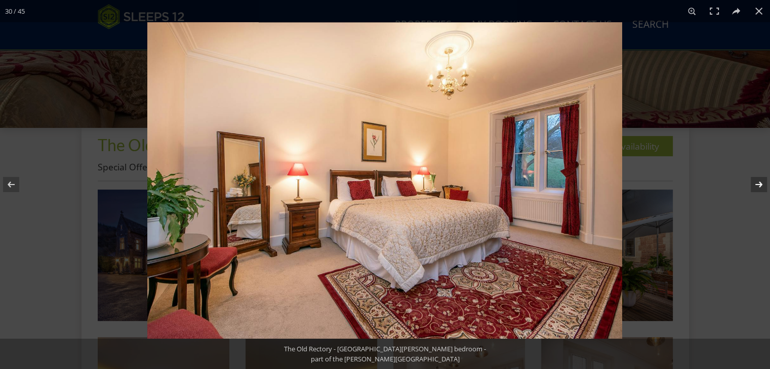
click at [756, 187] on button at bounding box center [751, 184] width 35 height 51
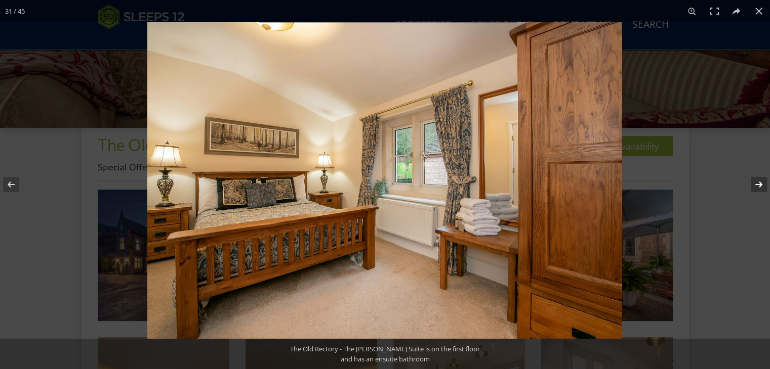
click at [756, 187] on button at bounding box center [751, 184] width 35 height 51
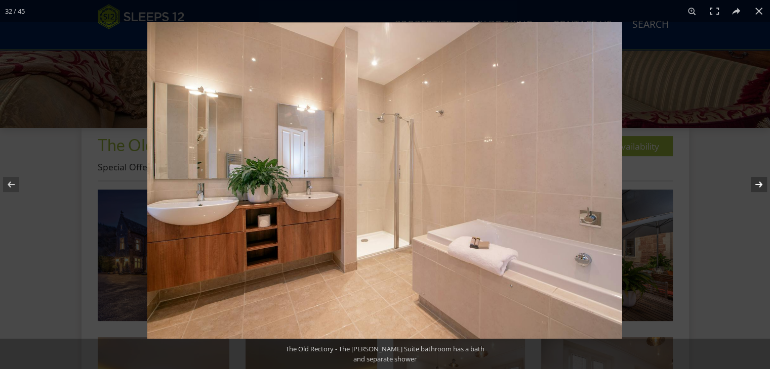
click at [756, 187] on button at bounding box center [751, 184] width 35 height 51
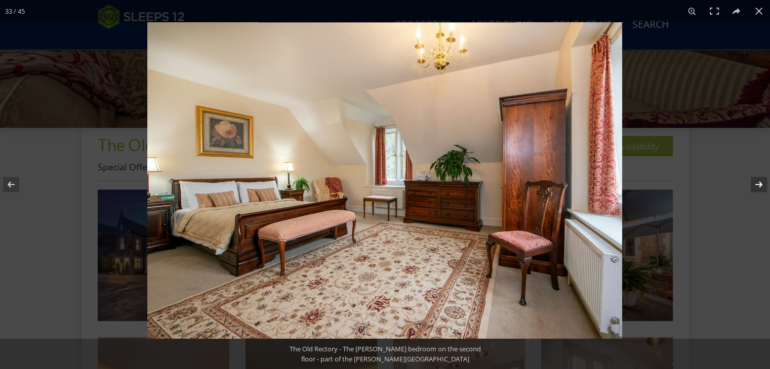
click at [756, 187] on button at bounding box center [751, 184] width 35 height 51
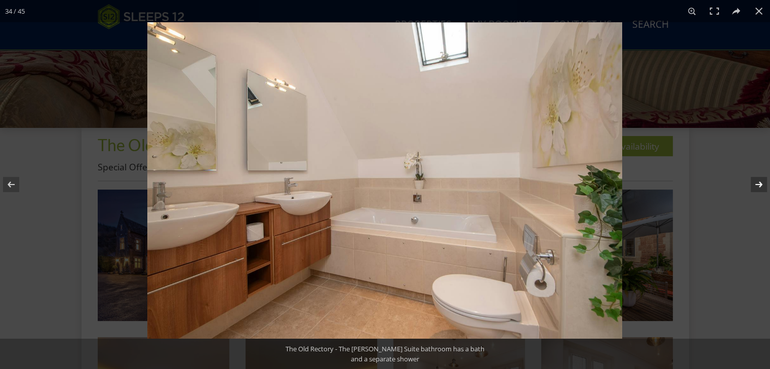
click at [756, 187] on button at bounding box center [751, 184] width 35 height 51
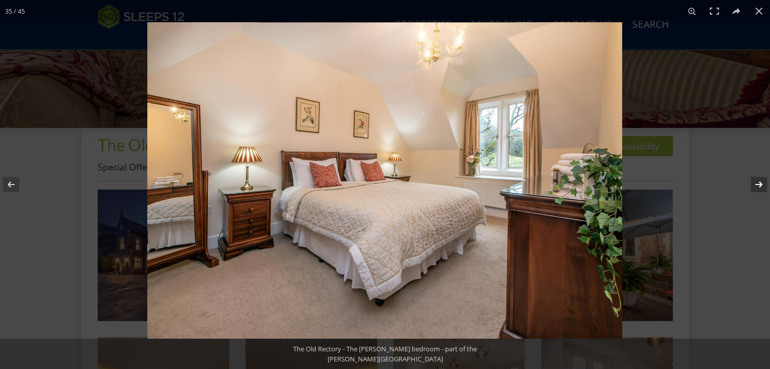
click at [756, 187] on button at bounding box center [751, 184] width 35 height 51
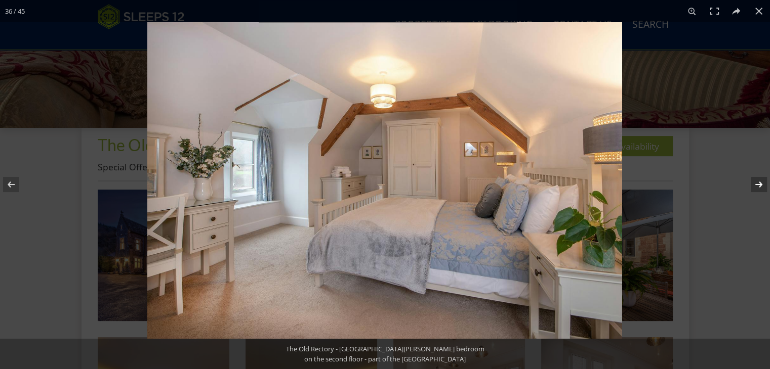
click at [756, 187] on button at bounding box center [751, 184] width 35 height 51
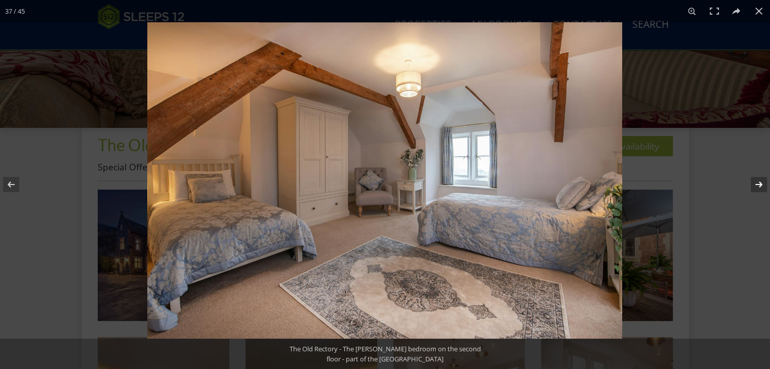
click at [756, 187] on button at bounding box center [751, 184] width 35 height 51
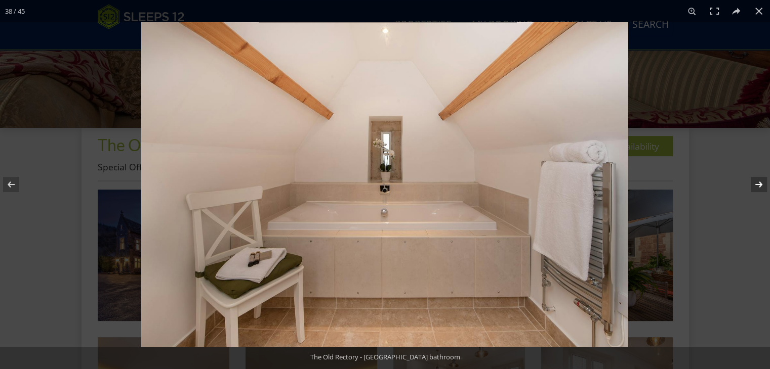
click at [756, 187] on button at bounding box center [751, 184] width 35 height 51
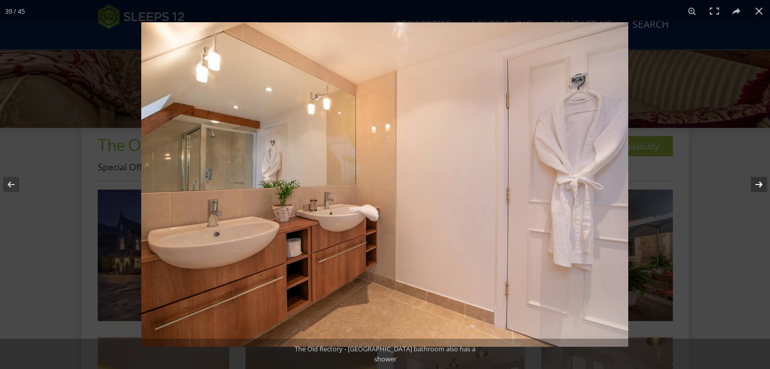
click at [756, 187] on button at bounding box center [751, 184] width 35 height 51
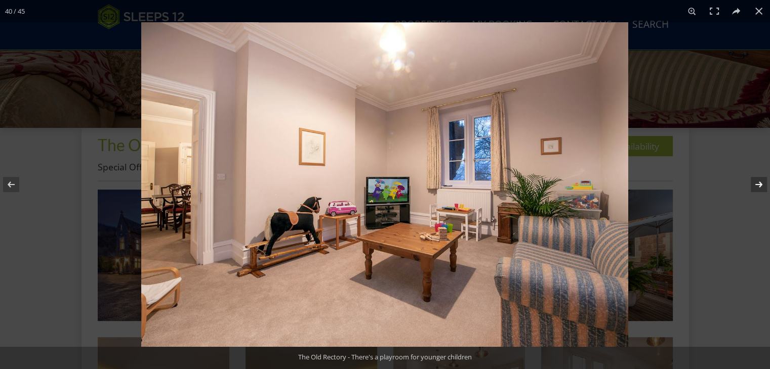
click at [756, 187] on button at bounding box center [751, 184] width 35 height 51
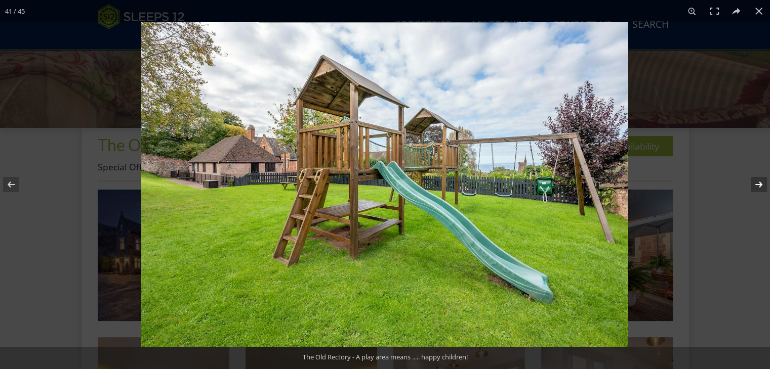
click at [756, 187] on button at bounding box center [751, 184] width 35 height 51
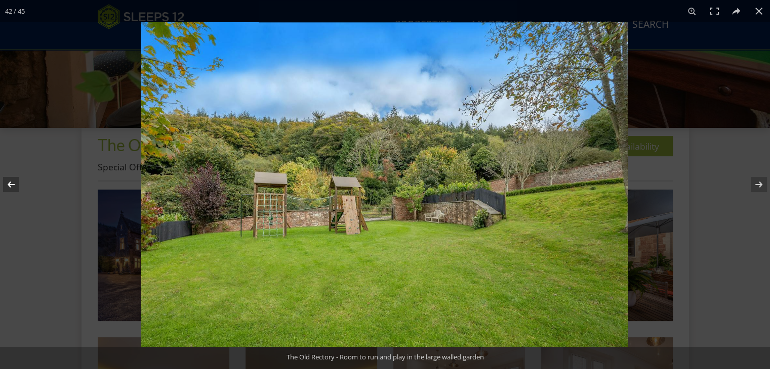
click at [12, 184] on button at bounding box center [17, 184] width 35 height 51
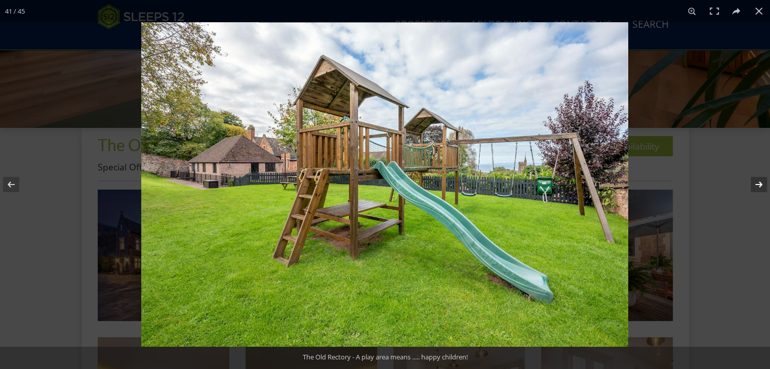
click at [761, 185] on button at bounding box center [751, 184] width 35 height 51
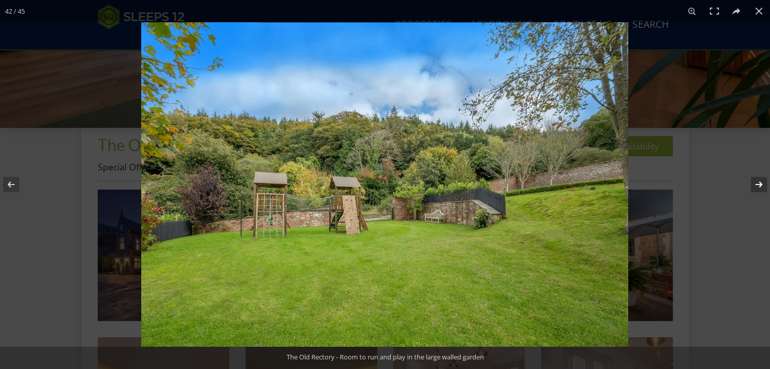
click at [760, 185] on button at bounding box center [751, 184] width 35 height 51
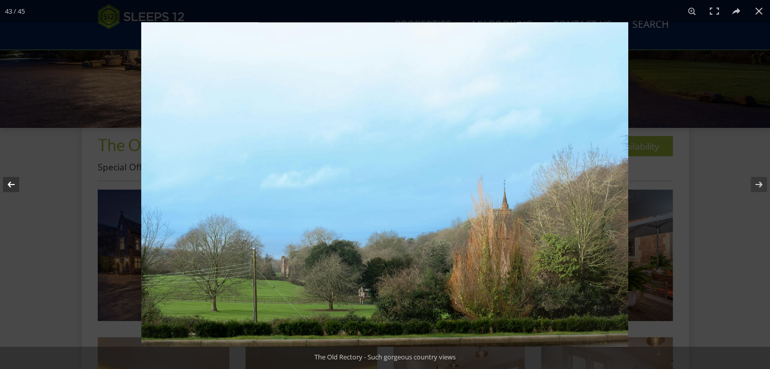
click at [16, 185] on button at bounding box center [17, 184] width 35 height 51
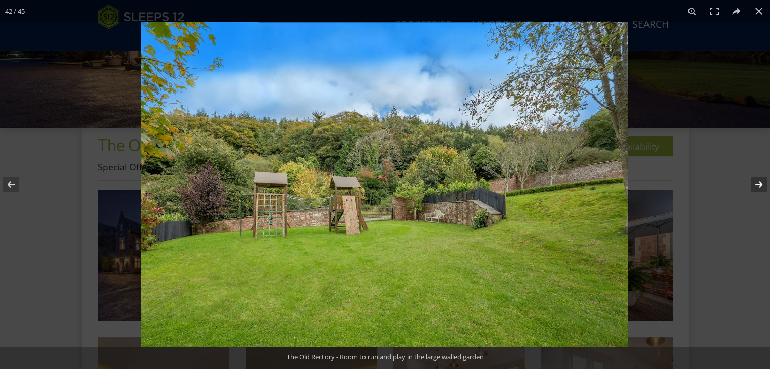
click at [759, 183] on button at bounding box center [751, 184] width 35 height 51
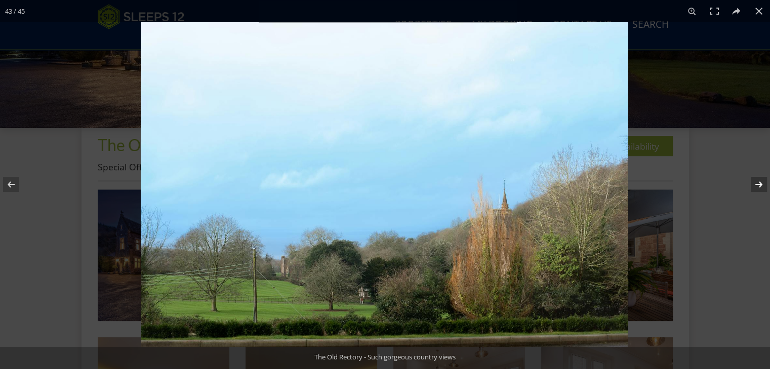
click at [759, 184] on button at bounding box center [751, 184] width 35 height 51
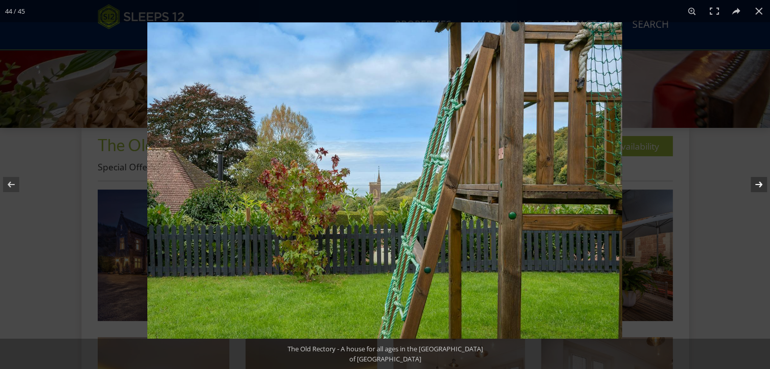
click at [759, 184] on button at bounding box center [751, 184] width 35 height 51
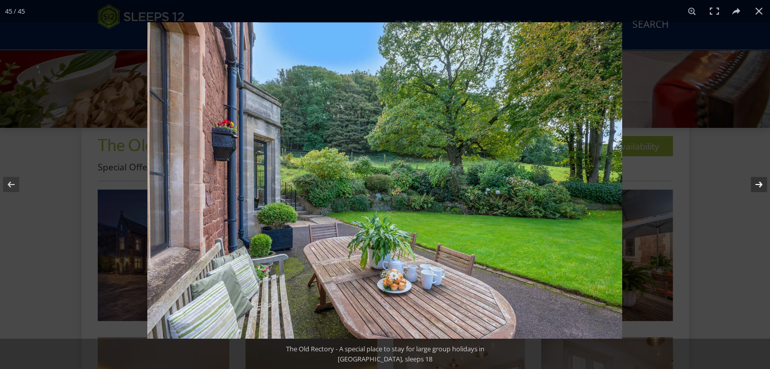
click at [759, 184] on button at bounding box center [751, 184] width 35 height 51
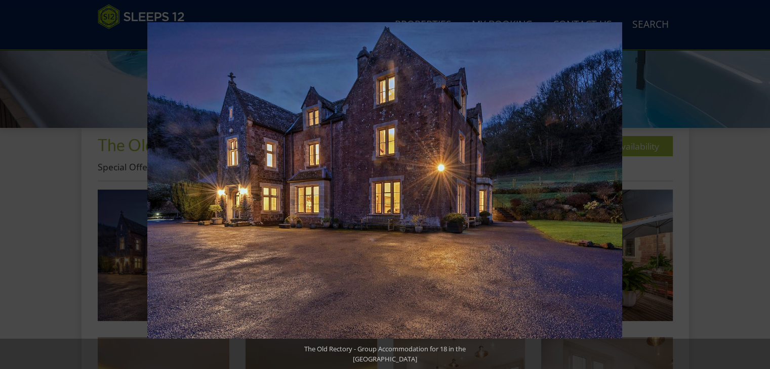
click at [759, 184] on button at bounding box center [751, 184] width 35 height 51
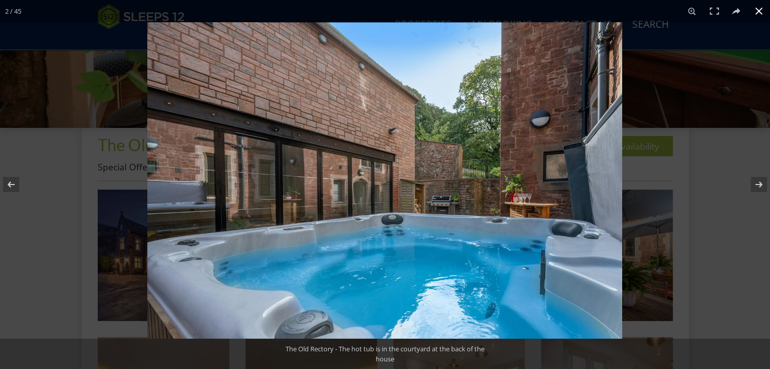
click at [759, 10] on button at bounding box center [759, 11] width 22 height 22
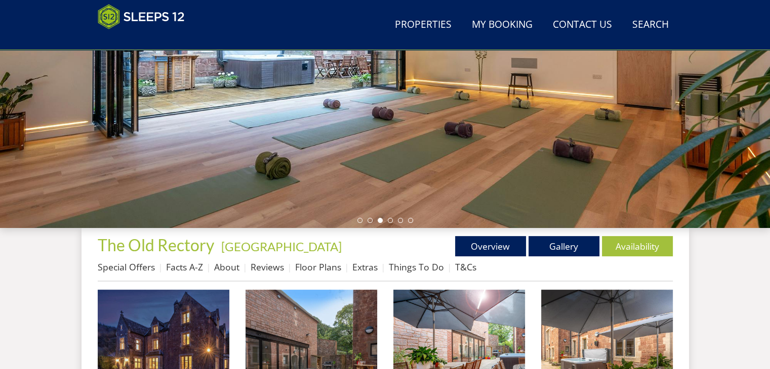
scroll to position [202, 0]
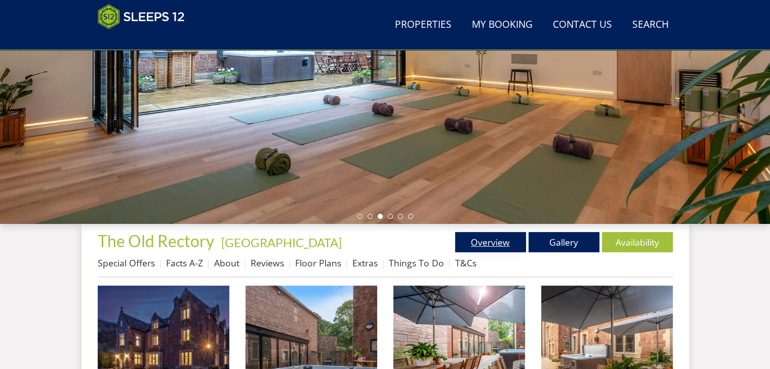
click at [470, 242] on link "Overview" at bounding box center [490, 242] width 71 height 20
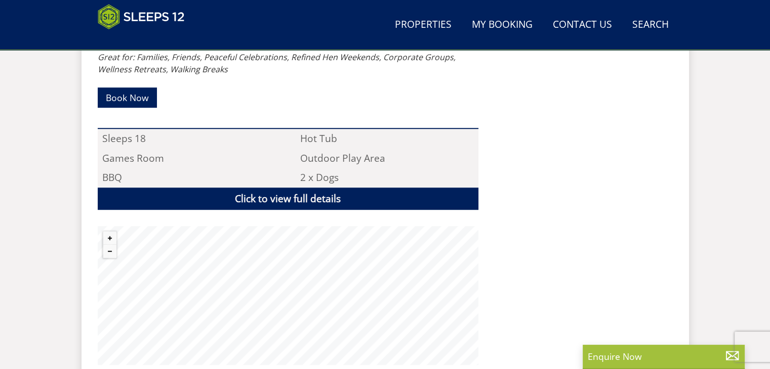
scroll to position [705, 0]
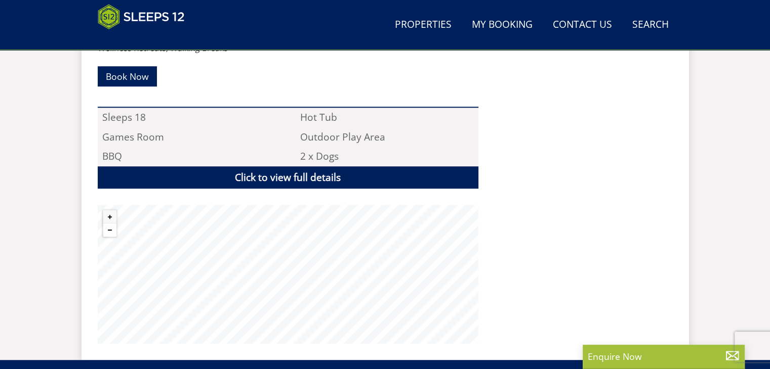
click at [107, 224] on button "Zoom out" at bounding box center [109, 230] width 13 height 13
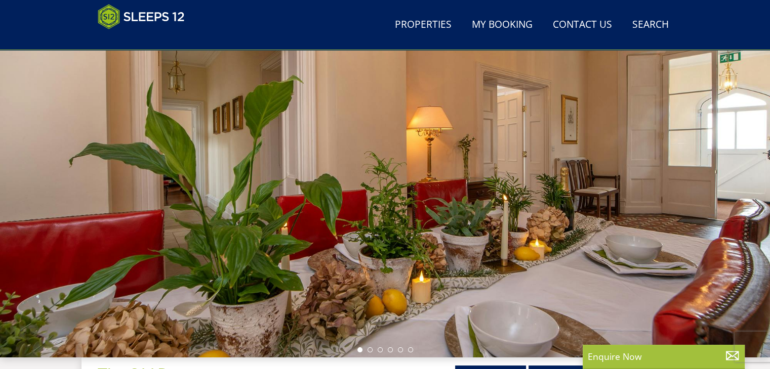
scroll to position [202, 0]
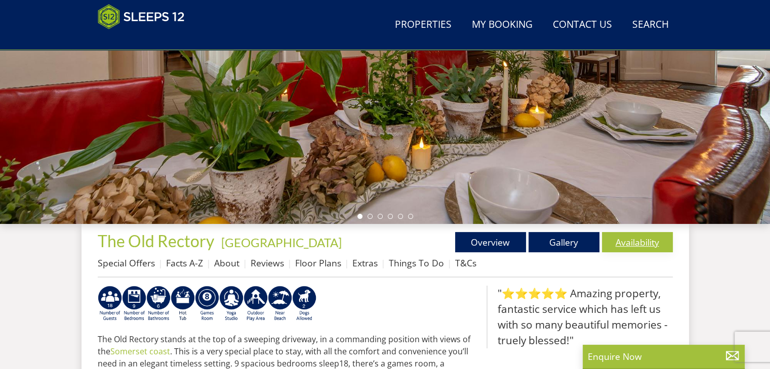
click at [642, 245] on link "Availability" at bounding box center [637, 242] width 71 height 20
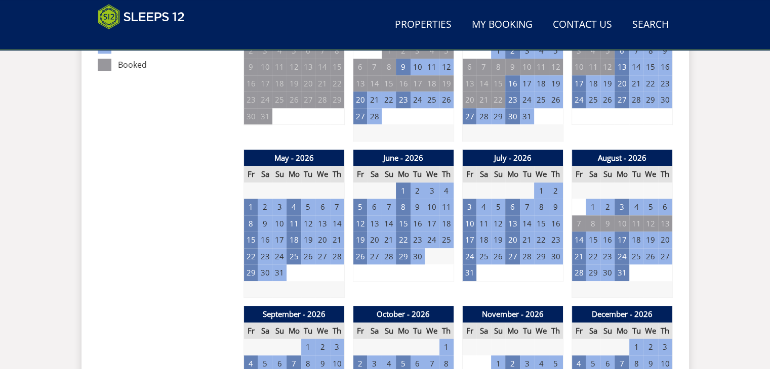
scroll to position [654, 0]
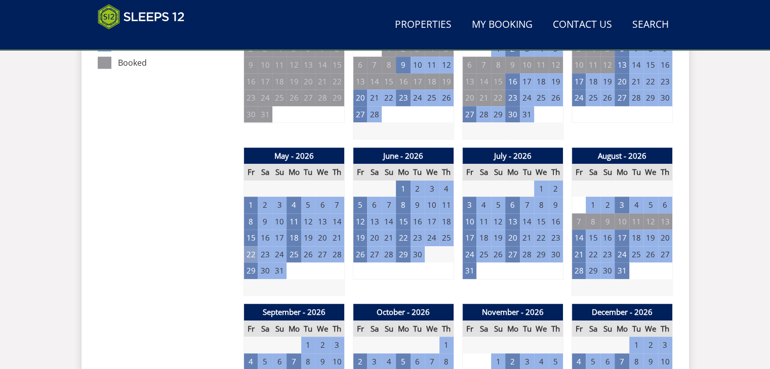
click at [249, 254] on td "22" at bounding box center [250, 254] width 14 height 17
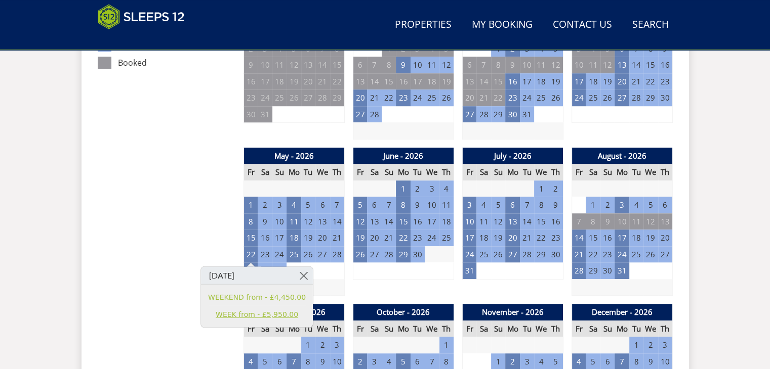
click at [239, 312] on link "WEEK from - £5,950.00" at bounding box center [257, 314] width 98 height 11
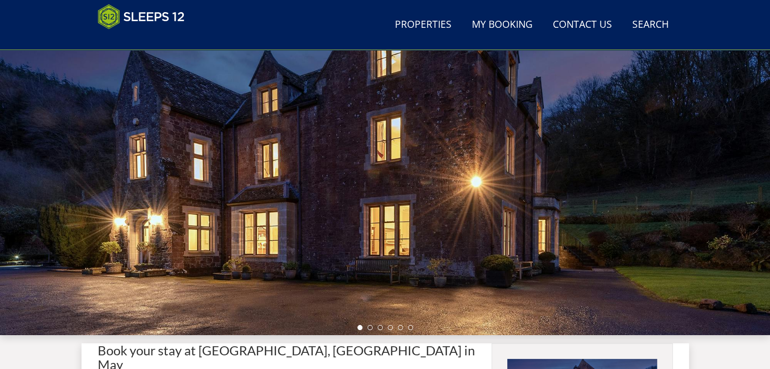
scroll to position [202, 0]
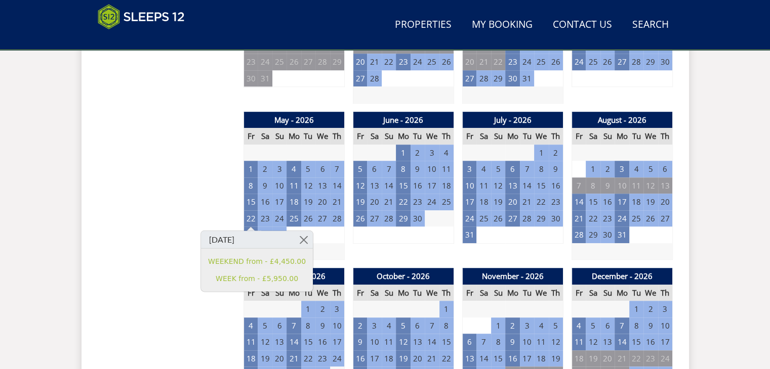
scroll to position [755, 0]
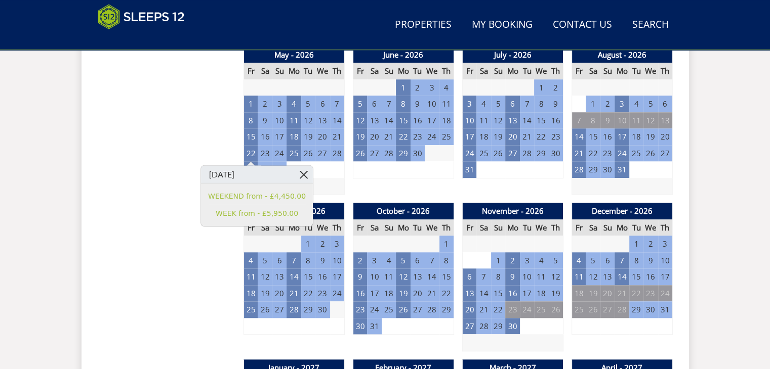
click at [295, 174] on link at bounding box center [304, 175] width 18 height 18
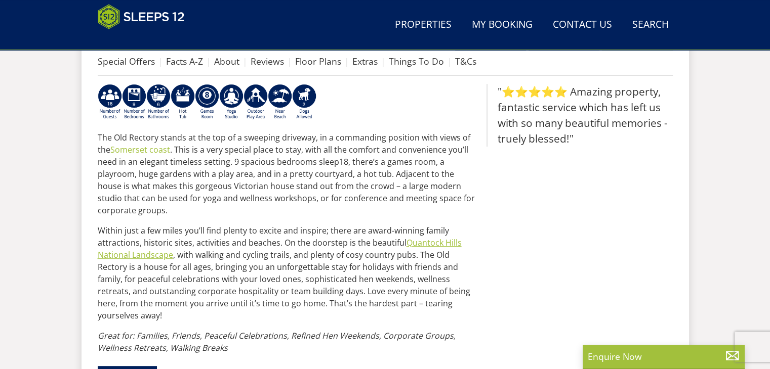
scroll to position [405, 0]
click at [279, 60] on link "Reviews" at bounding box center [267, 61] width 33 height 12
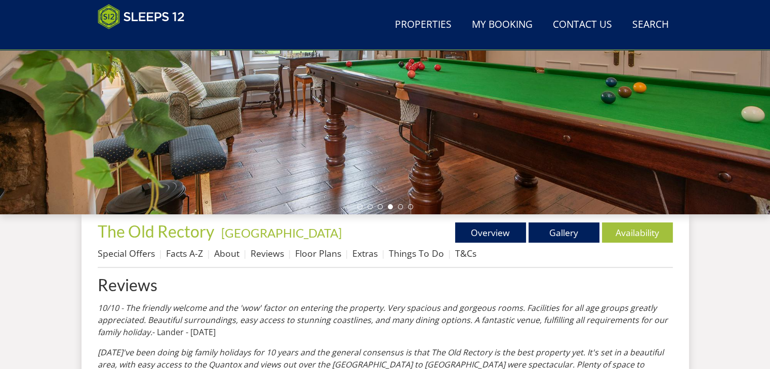
scroll to position [202, 0]
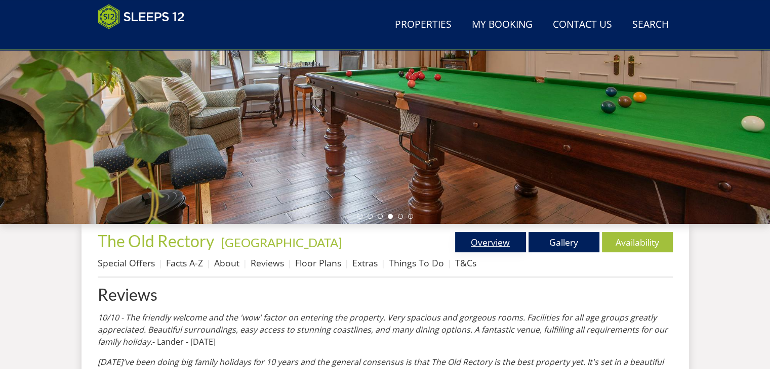
click at [493, 245] on link "Overview" at bounding box center [490, 242] width 71 height 20
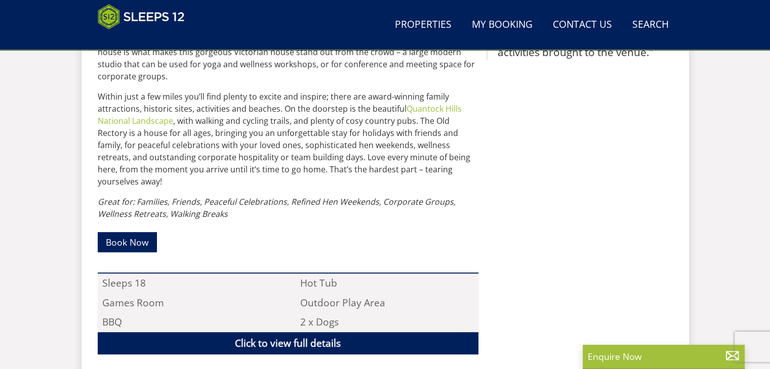
scroll to position [557, 0]
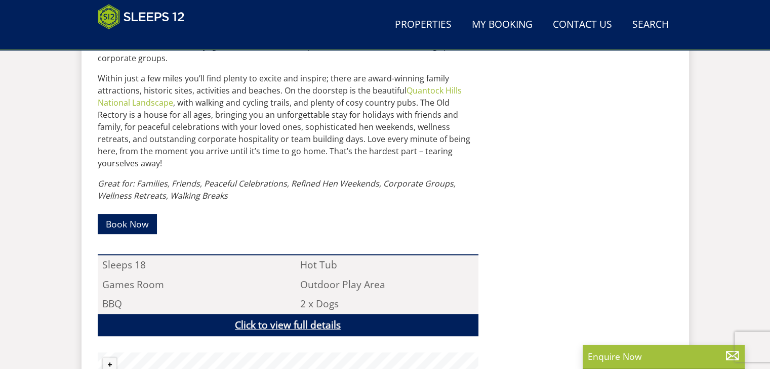
click at [338, 314] on link "Click to view full details" at bounding box center [288, 325] width 381 height 23
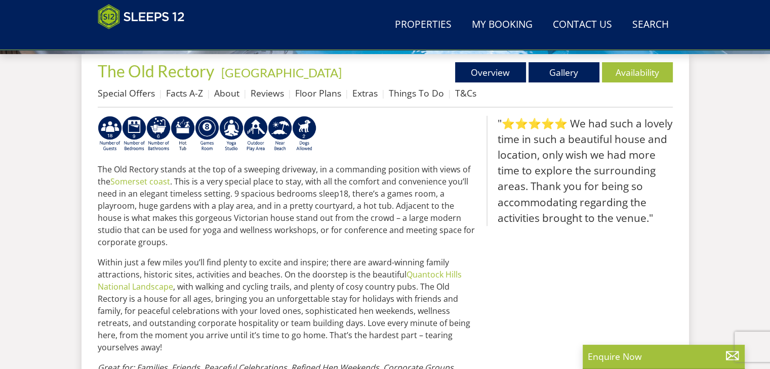
scroll to position [354, 0]
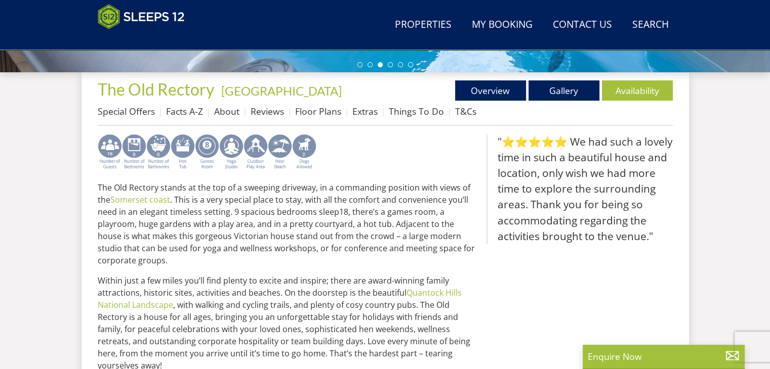
click at [132, 154] on img at bounding box center [134, 152] width 24 height 36
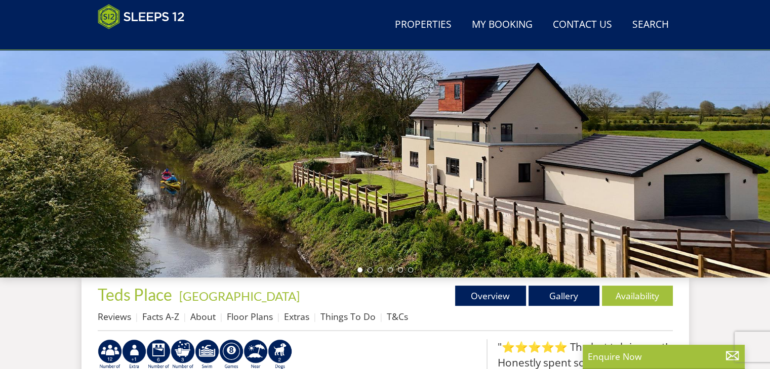
scroll to position [202, 0]
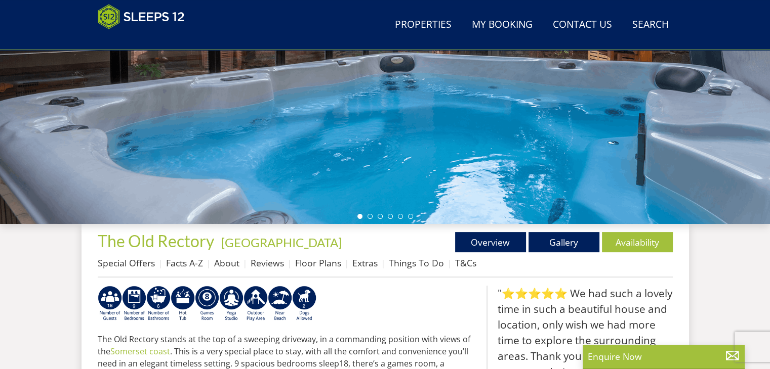
scroll to position [354, 0]
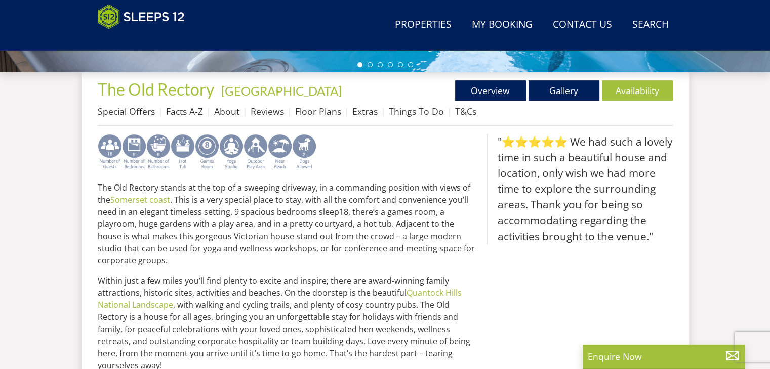
click at [135, 166] on img at bounding box center [134, 152] width 24 height 36
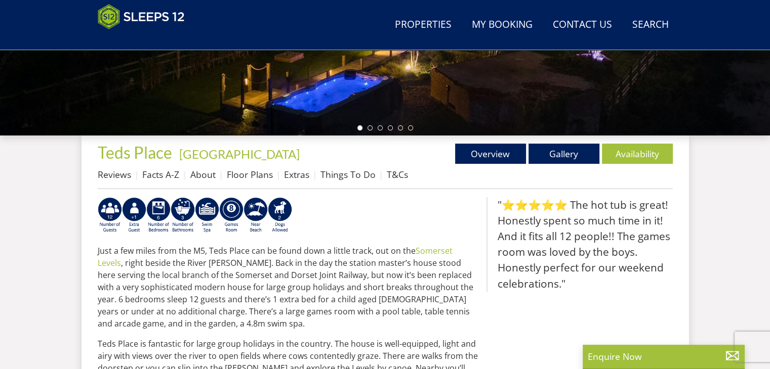
scroll to position [304, 0]
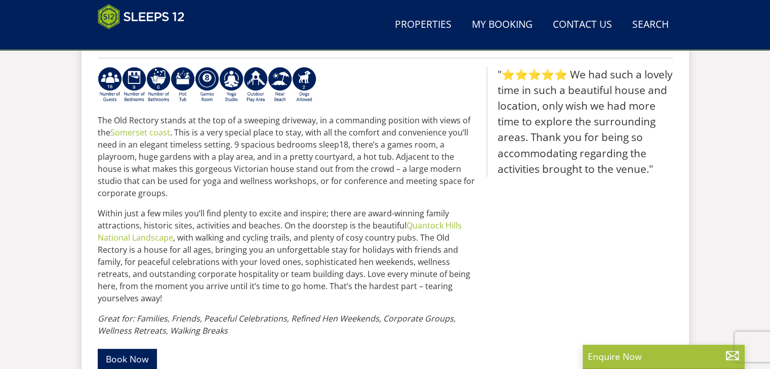
scroll to position [354, 0]
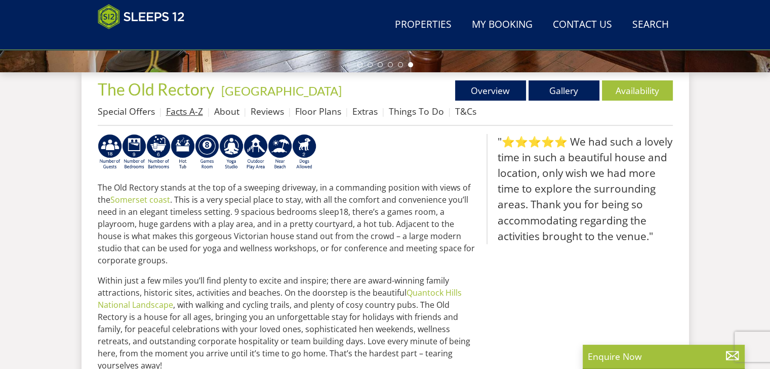
click at [188, 115] on link "Facts A-Z" at bounding box center [184, 111] width 37 height 12
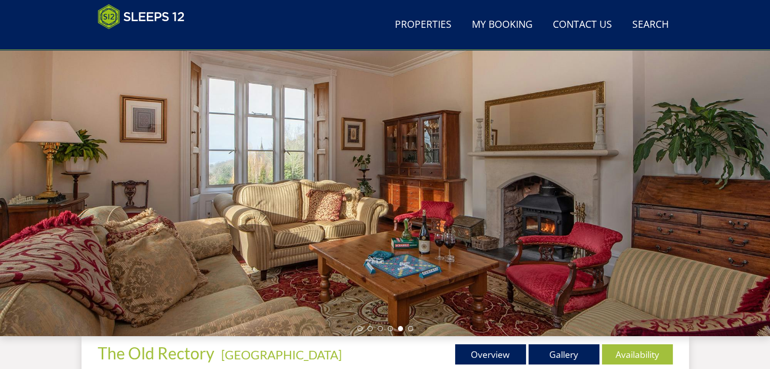
scroll to position [92, 0]
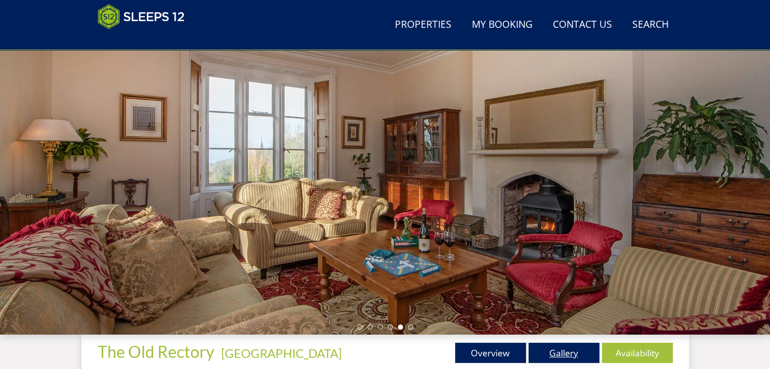
click at [576, 351] on link "Gallery" at bounding box center [563, 353] width 71 height 20
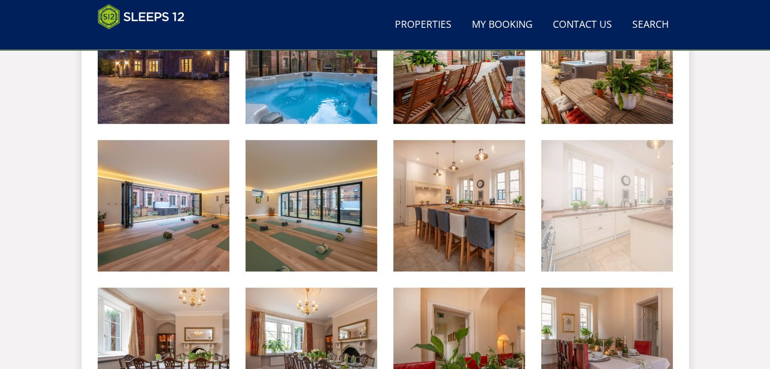
scroll to position [506, 0]
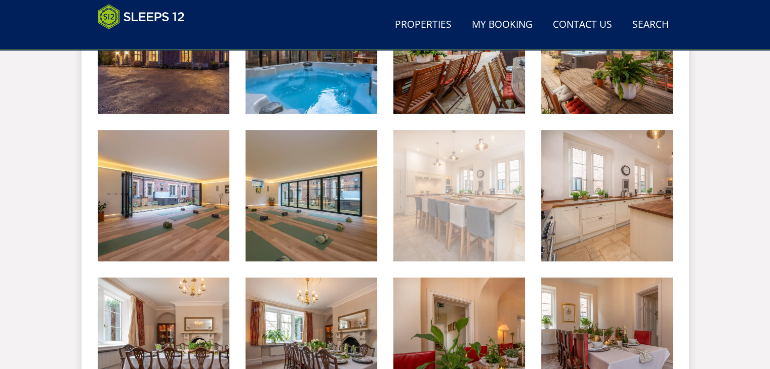
click at [477, 214] on img at bounding box center [459, 196] width 132 height 132
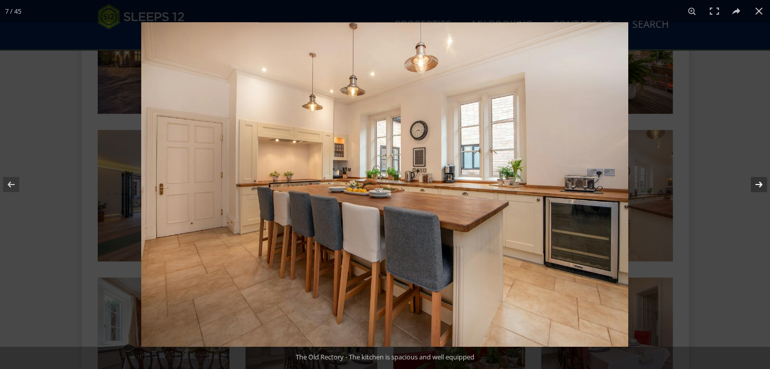
click at [761, 185] on button at bounding box center [751, 184] width 35 height 51
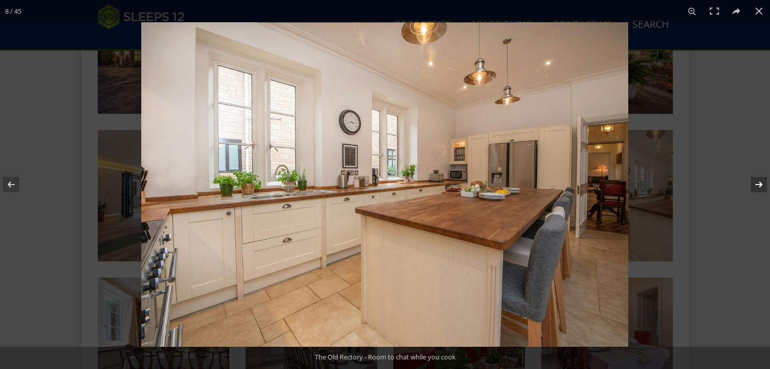
click at [760, 185] on button at bounding box center [751, 184] width 35 height 51
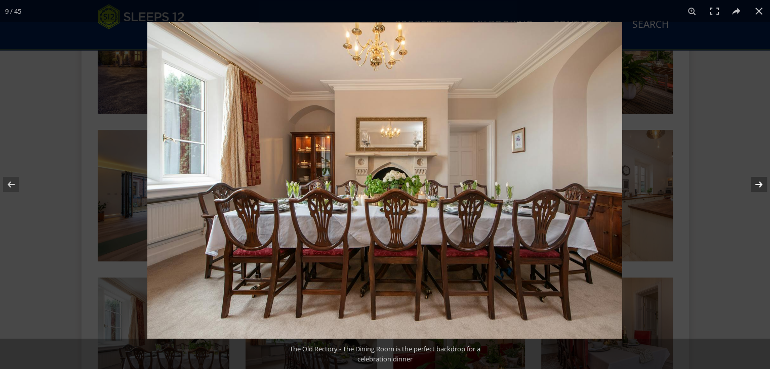
click at [758, 185] on button at bounding box center [751, 184] width 35 height 51
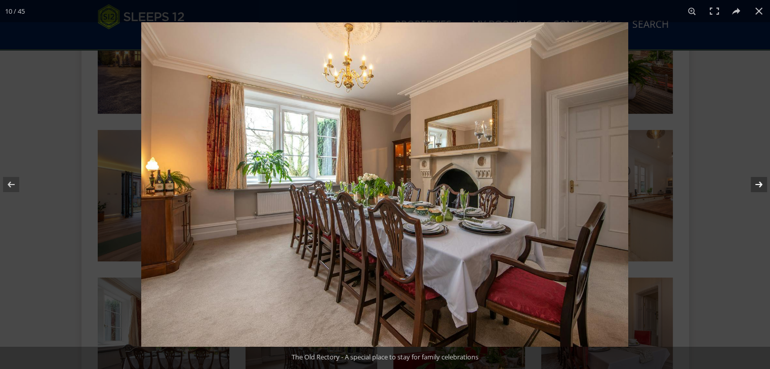
click at [757, 185] on button at bounding box center [751, 184] width 35 height 51
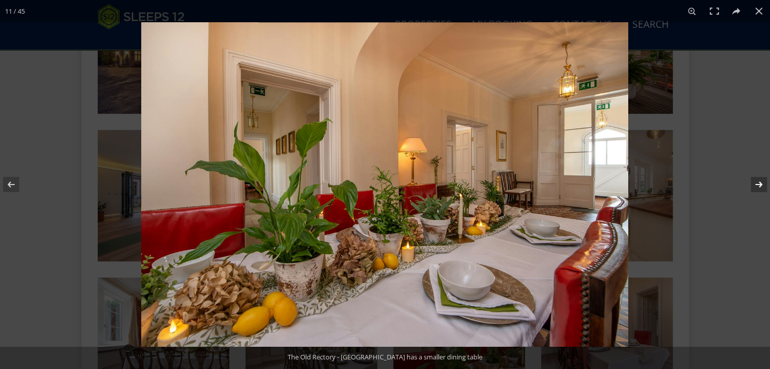
click at [757, 185] on button at bounding box center [751, 184] width 35 height 51
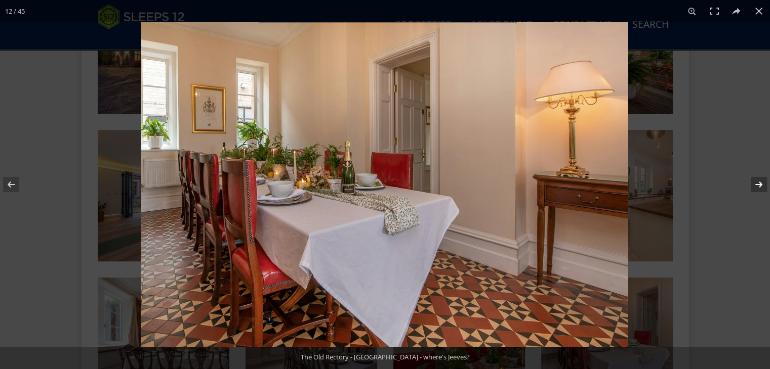
click at [755, 186] on button at bounding box center [751, 184] width 35 height 51
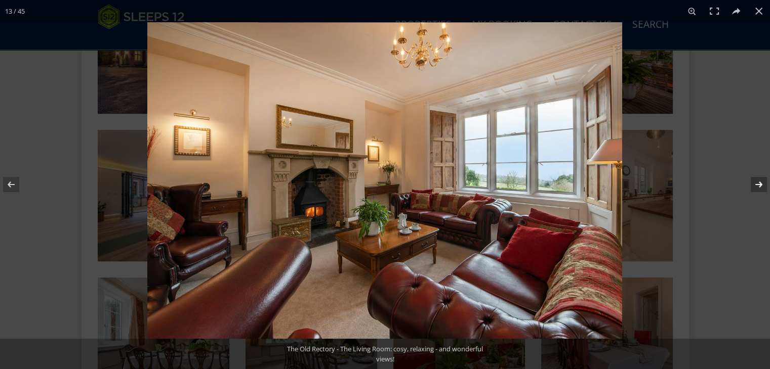
drag, startPoint x: 750, startPoint y: 177, endPoint x: 739, endPoint y: 177, distance: 11.1
click at [747, 177] on button at bounding box center [751, 184] width 35 height 51
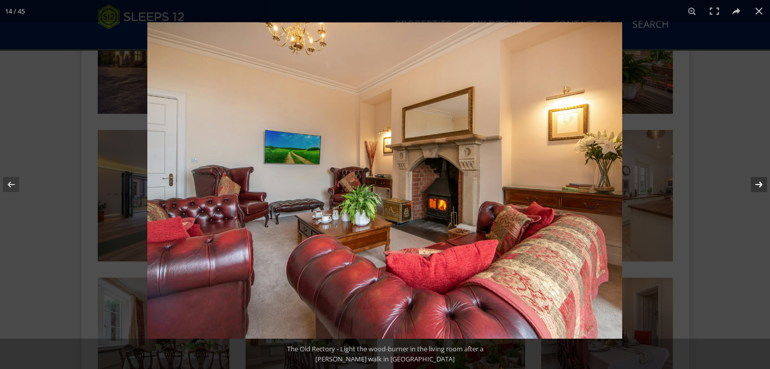
click at [758, 186] on button at bounding box center [751, 184] width 35 height 51
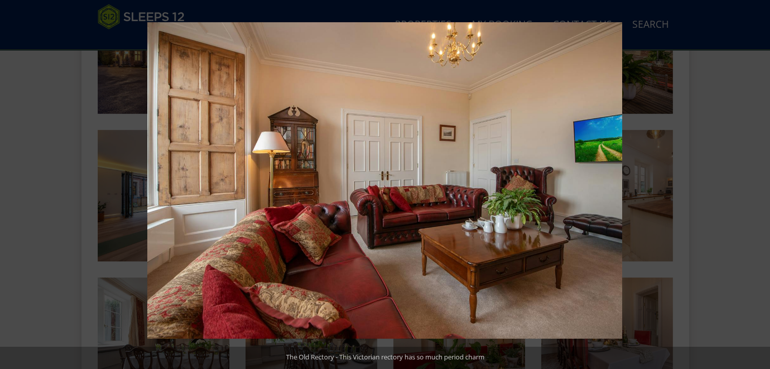
click at [758, 186] on button at bounding box center [751, 184] width 35 height 51
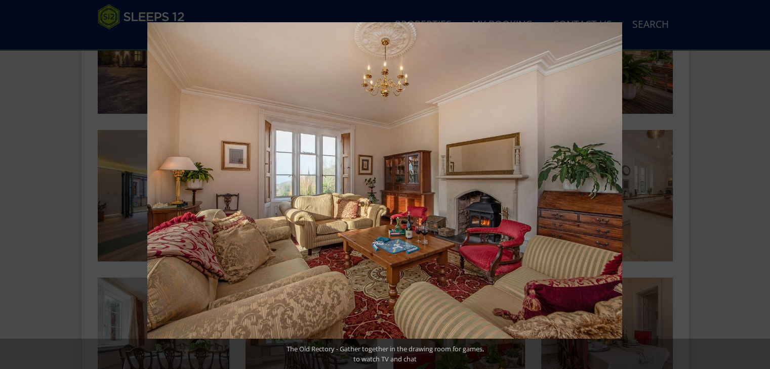
click at [758, 186] on button at bounding box center [751, 184] width 35 height 51
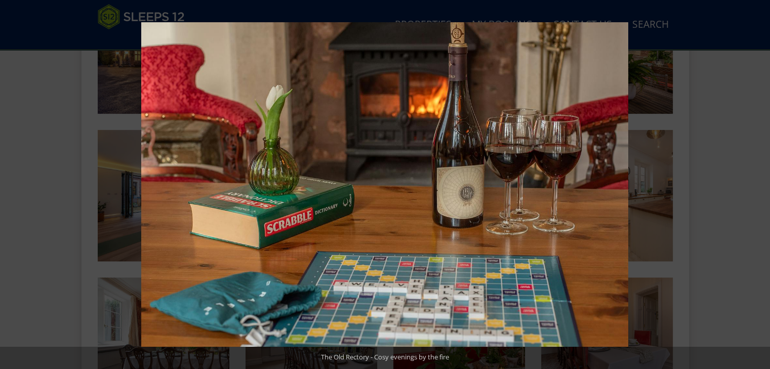
click at [758, 186] on button at bounding box center [751, 184] width 35 height 51
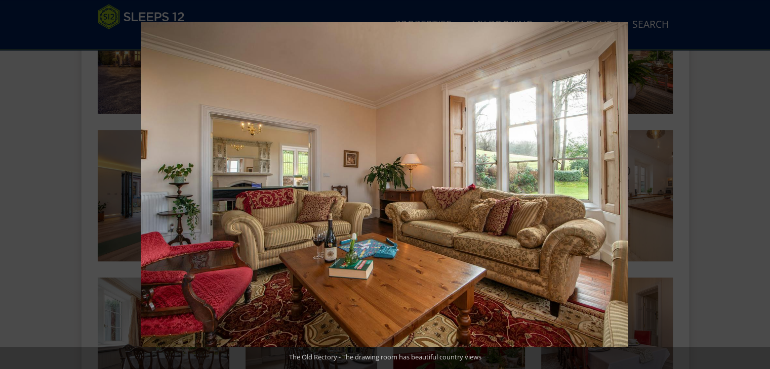
click at [758, 186] on button at bounding box center [751, 184] width 35 height 51
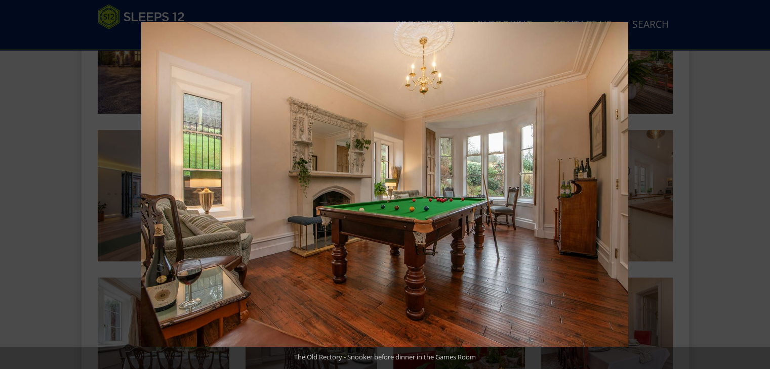
click at [758, 186] on button at bounding box center [751, 184] width 35 height 51
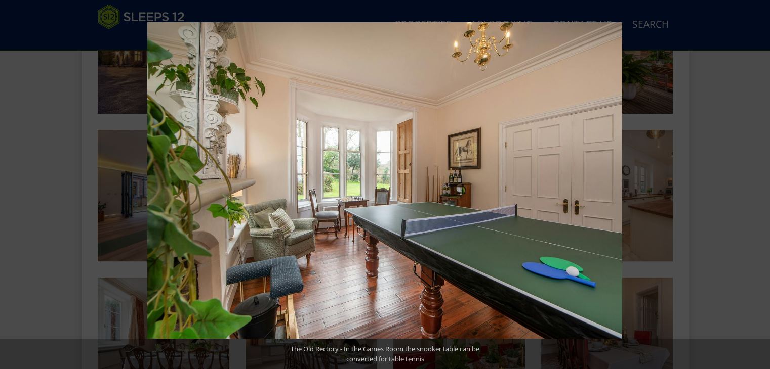
click at [758, 186] on button at bounding box center [751, 184] width 35 height 51
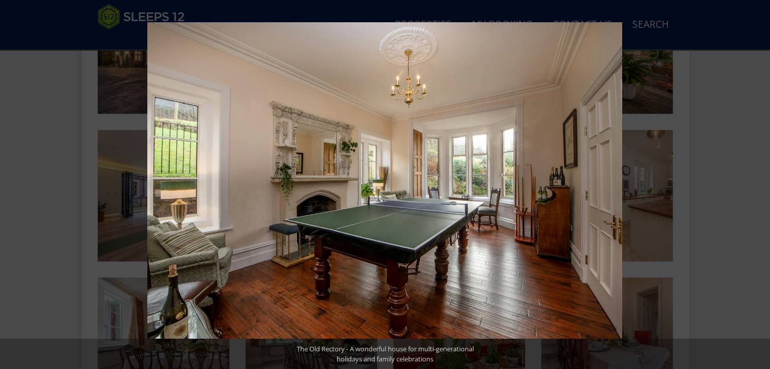
click at [758, 186] on button at bounding box center [751, 184] width 35 height 51
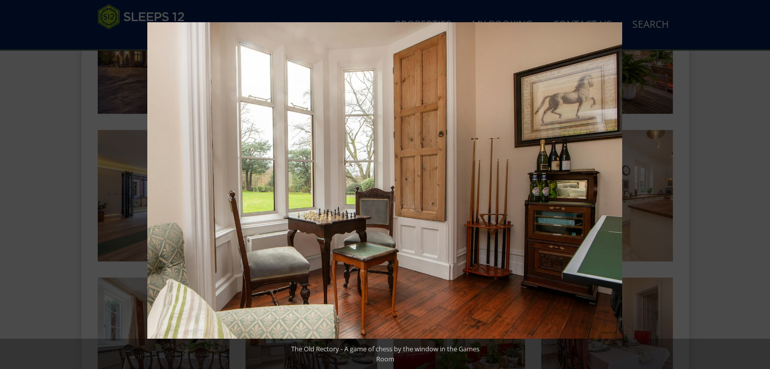
click at [758, 186] on button at bounding box center [751, 184] width 35 height 51
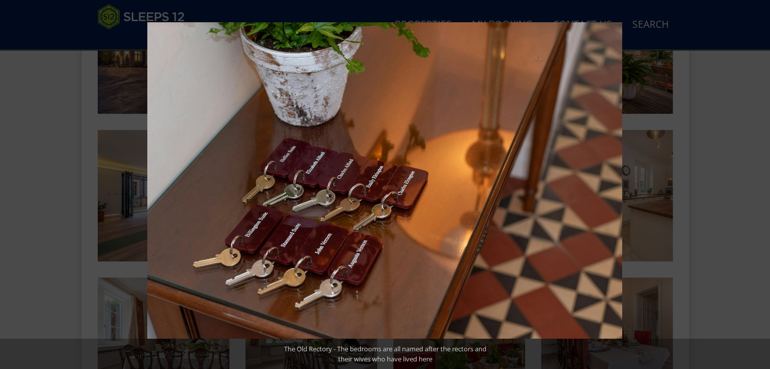
click at [758, 186] on button at bounding box center [751, 184] width 35 height 51
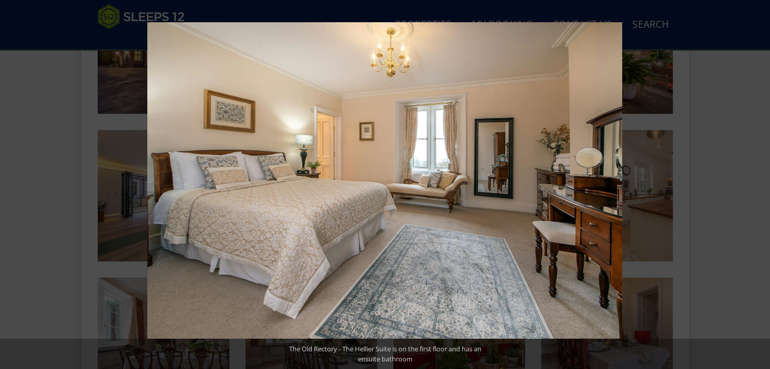
click at [758, 186] on button at bounding box center [751, 184] width 35 height 51
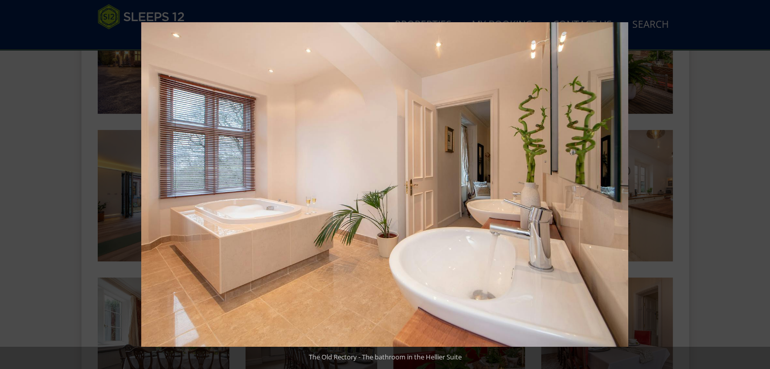
click at [758, 186] on button at bounding box center [751, 184] width 35 height 51
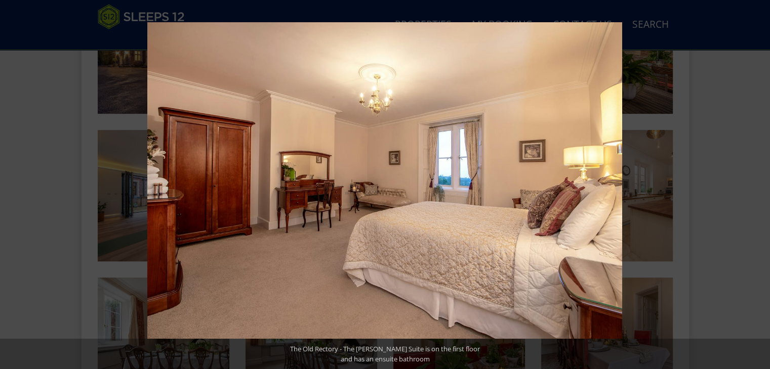
click at [758, 186] on button at bounding box center [751, 184] width 35 height 51
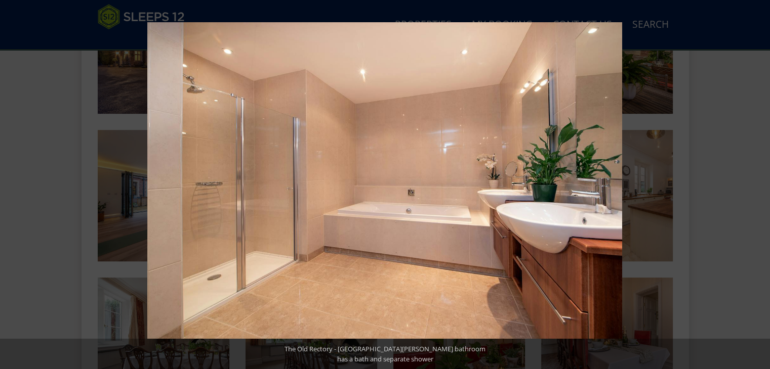
click at [758, 186] on button at bounding box center [751, 184] width 35 height 51
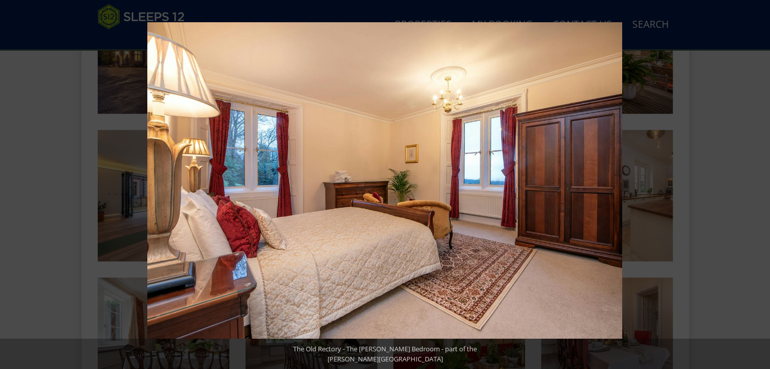
click at [758, 186] on button at bounding box center [751, 184] width 35 height 51
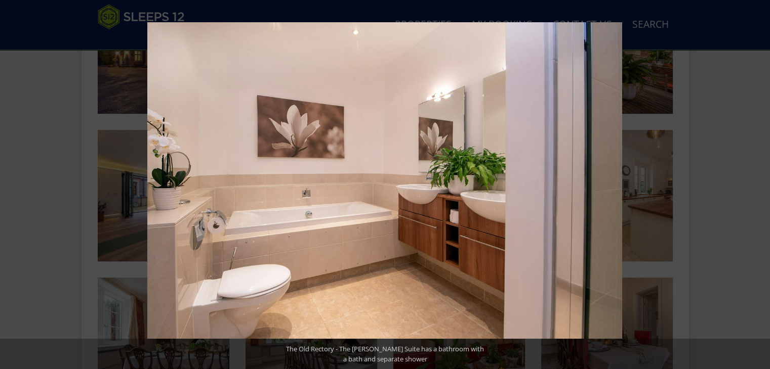
click at [758, 186] on button at bounding box center [751, 184] width 35 height 51
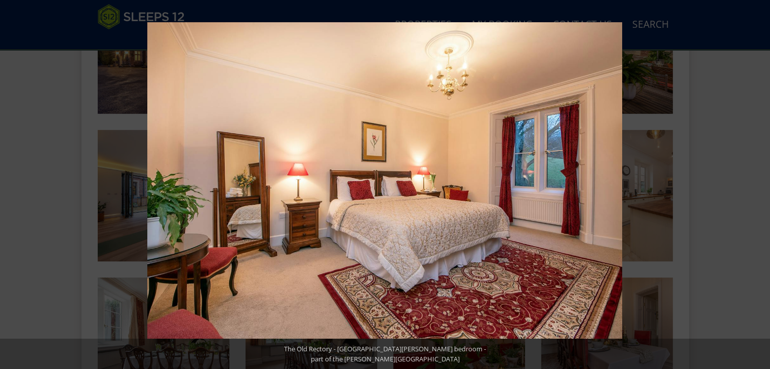
click at [758, 186] on button at bounding box center [751, 184] width 35 height 51
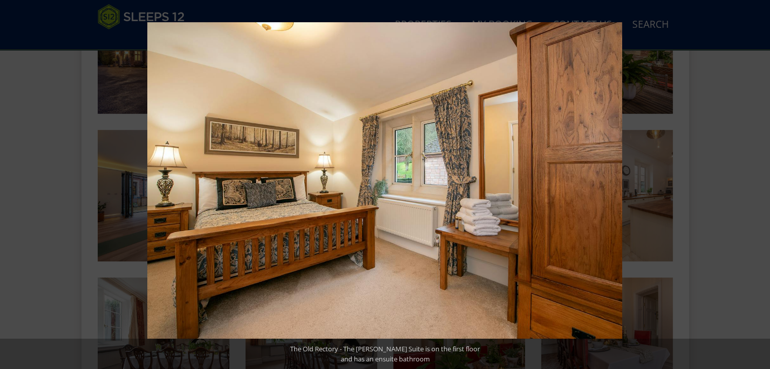
click at [758, 186] on button at bounding box center [751, 184] width 35 height 51
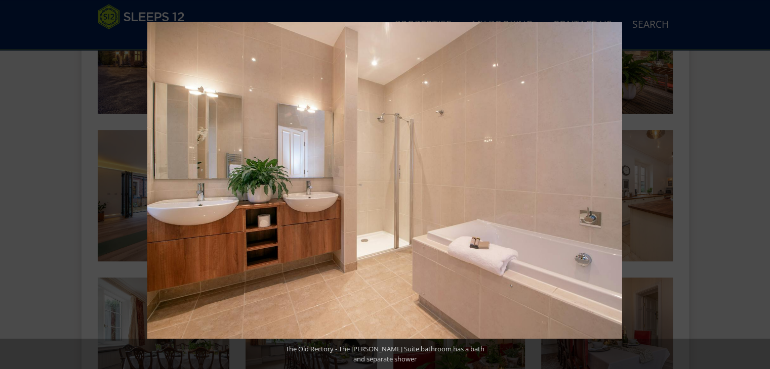
click at [758, 186] on button at bounding box center [751, 184] width 35 height 51
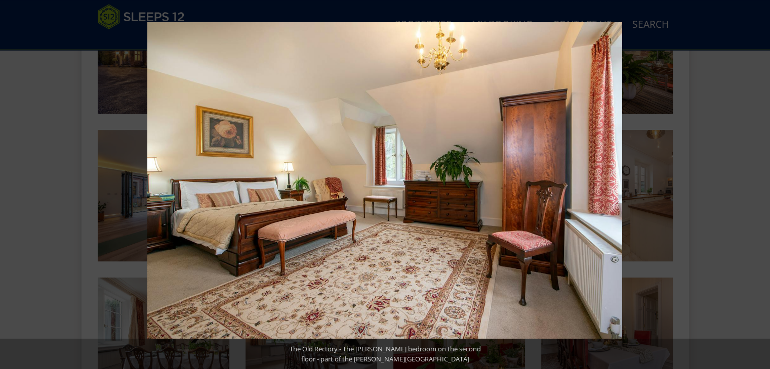
click at [758, 186] on button at bounding box center [751, 184] width 35 height 51
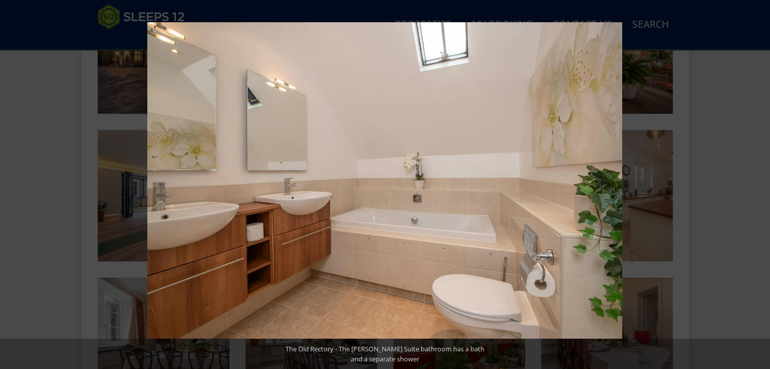
click at [758, 186] on button at bounding box center [751, 184] width 35 height 51
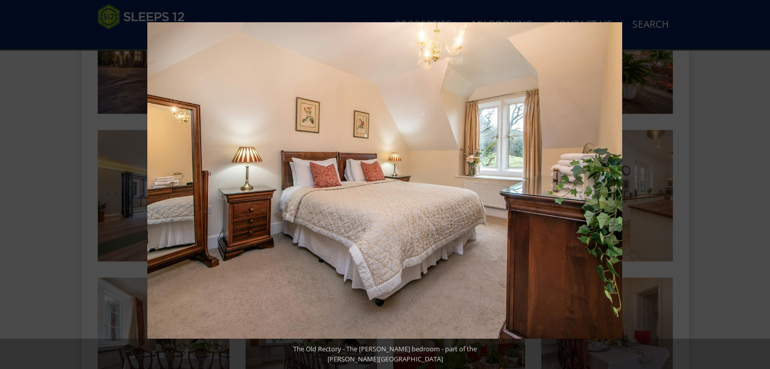
click at [758, 186] on button at bounding box center [751, 184] width 35 height 51
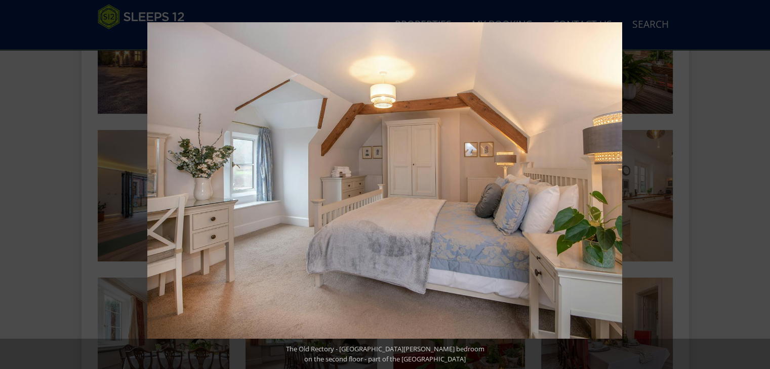
click at [758, 186] on button at bounding box center [751, 184] width 35 height 51
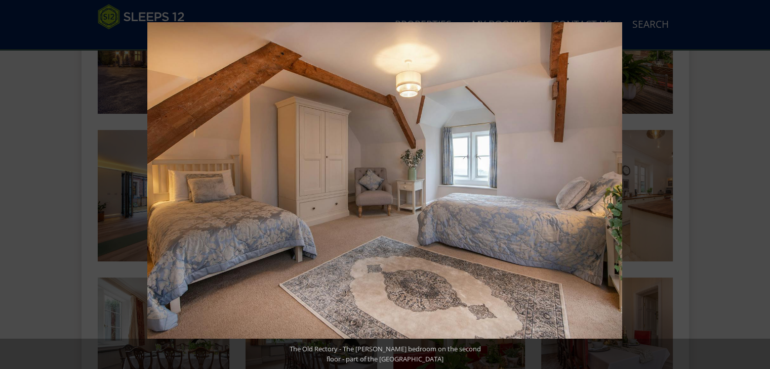
click at [758, 186] on button at bounding box center [751, 184] width 35 height 51
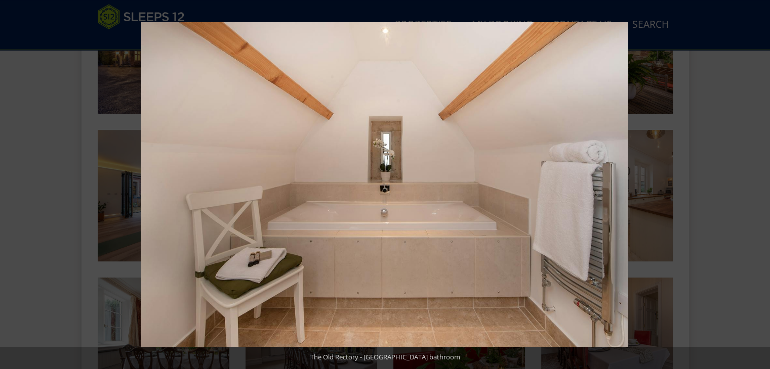
click at [758, 186] on button at bounding box center [751, 184] width 35 height 51
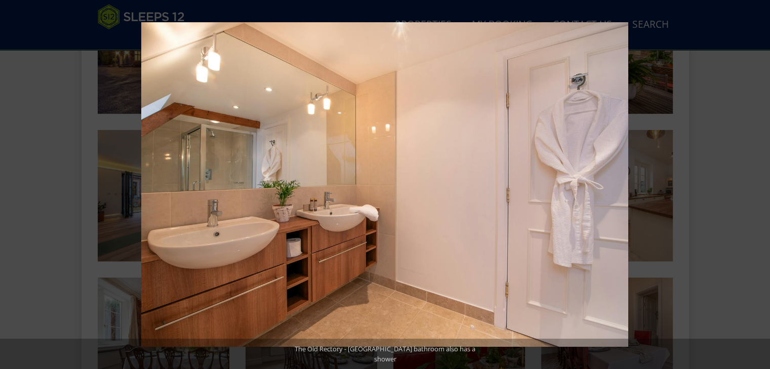
click at [758, 186] on button at bounding box center [751, 184] width 35 height 51
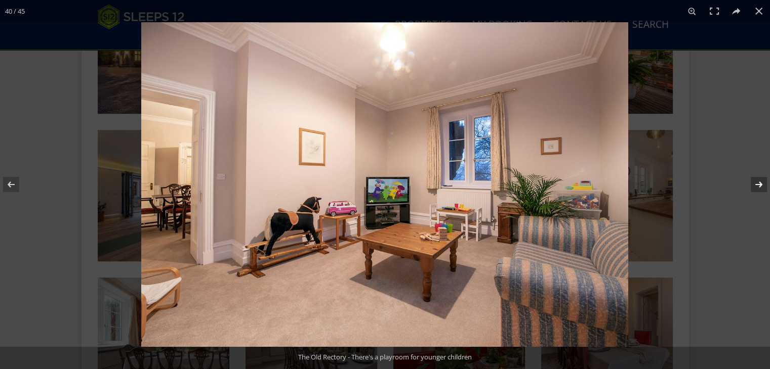
click at [758, 187] on button at bounding box center [751, 184] width 35 height 51
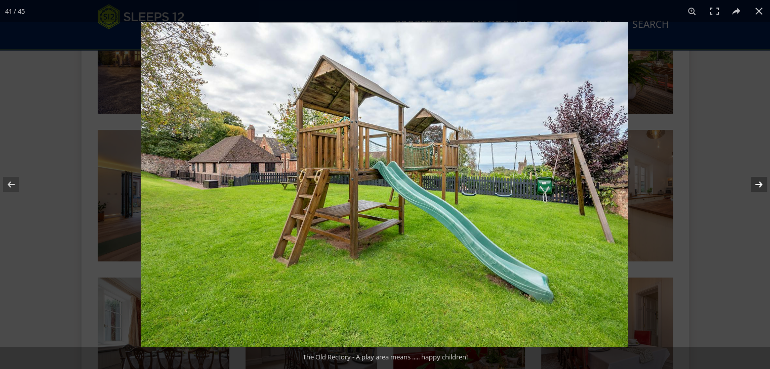
click at [758, 187] on button at bounding box center [751, 184] width 35 height 51
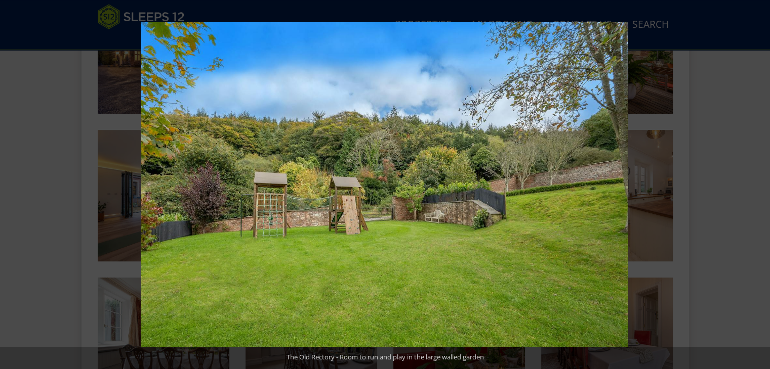
click at [758, 187] on button at bounding box center [751, 184] width 35 height 51
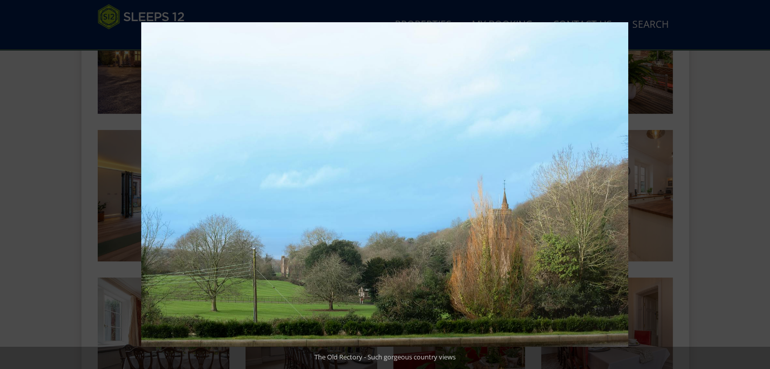
click at [758, 187] on button at bounding box center [751, 184] width 35 height 51
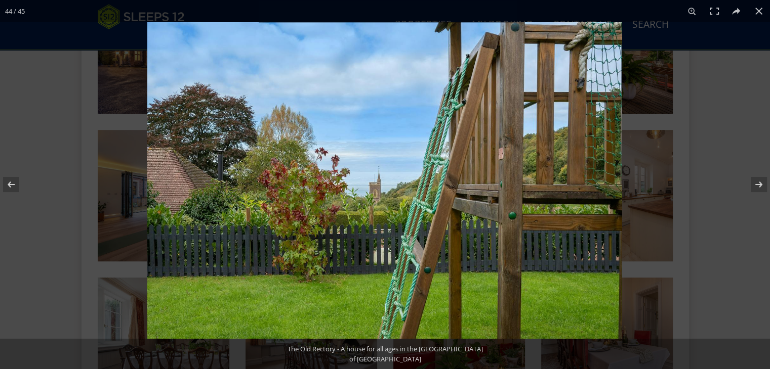
click at [392, 191] on img at bounding box center [384, 180] width 475 height 317
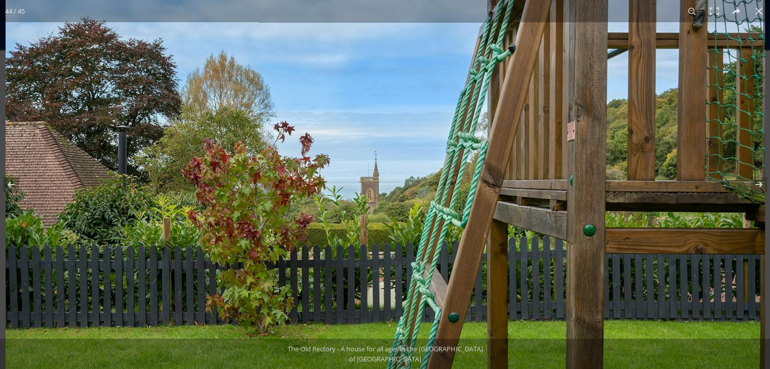
click at [392, 193] on img at bounding box center [385, 174] width 759 height 507
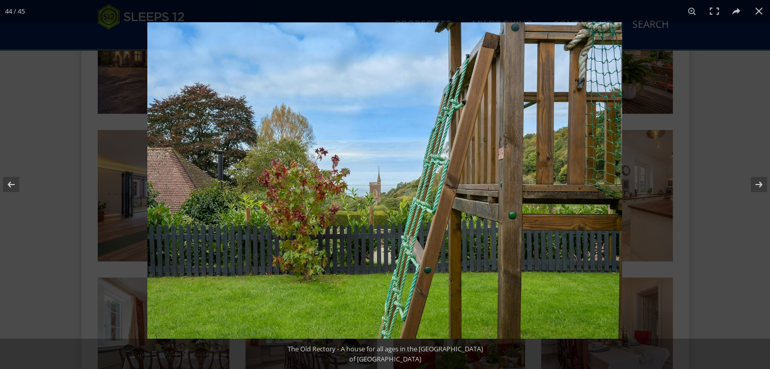
click at [392, 193] on img at bounding box center [384, 180] width 475 height 317
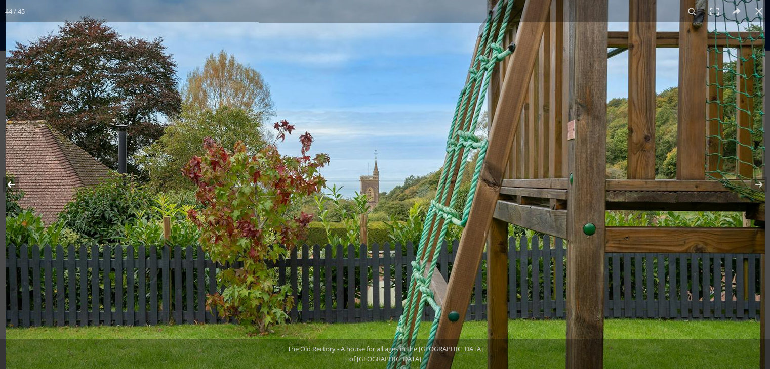
click at [12, 185] on button at bounding box center [17, 184] width 35 height 51
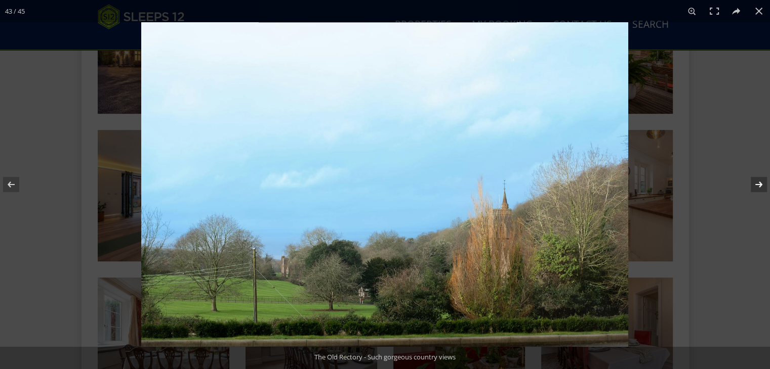
click at [757, 186] on button at bounding box center [751, 184] width 35 height 51
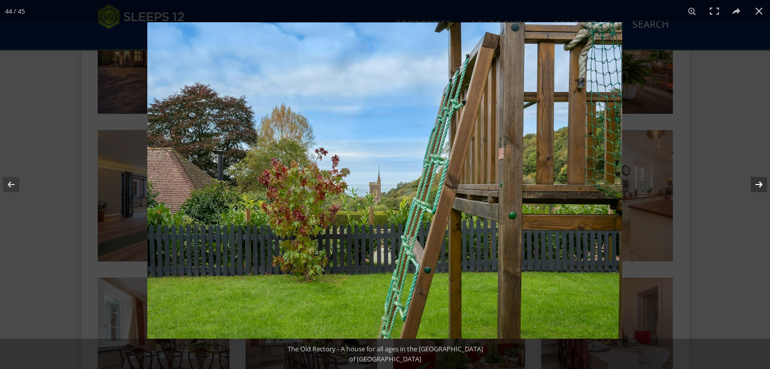
click at [758, 184] on button at bounding box center [751, 184] width 35 height 51
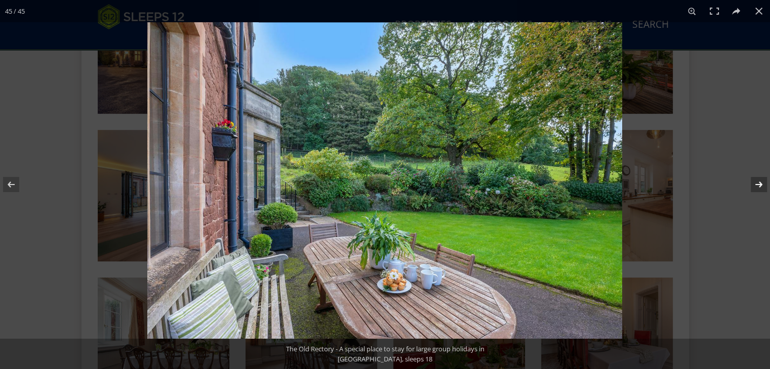
click at [758, 184] on button at bounding box center [751, 184] width 35 height 51
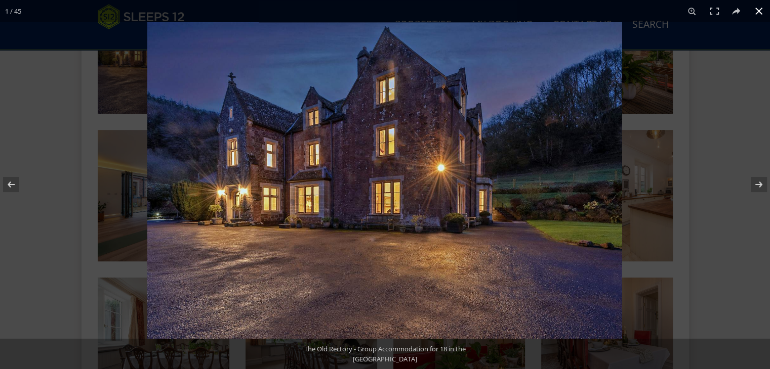
click at [761, 12] on button at bounding box center [759, 11] width 22 height 22
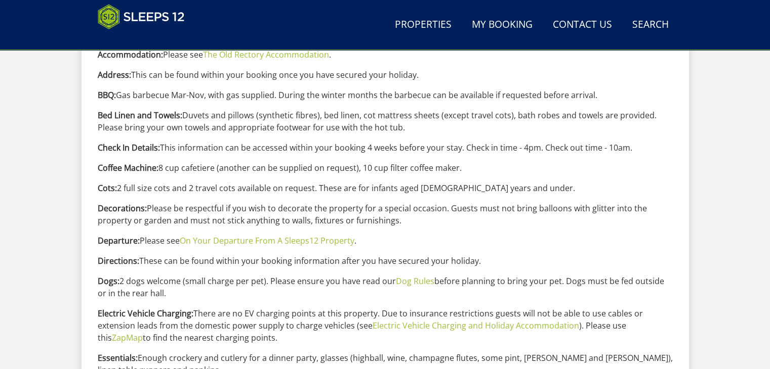
scroll to position [92, 0]
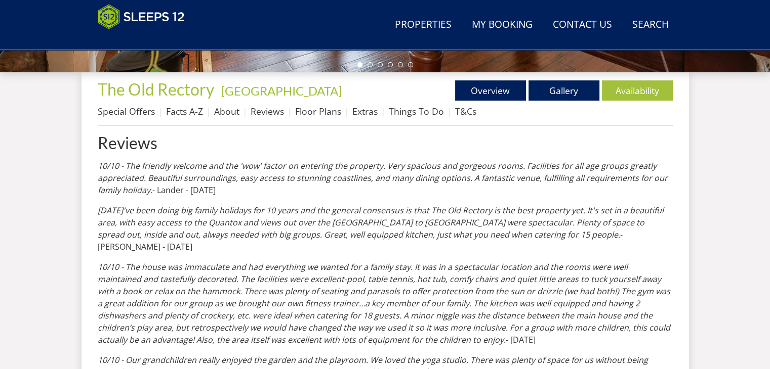
scroll to position [202, 0]
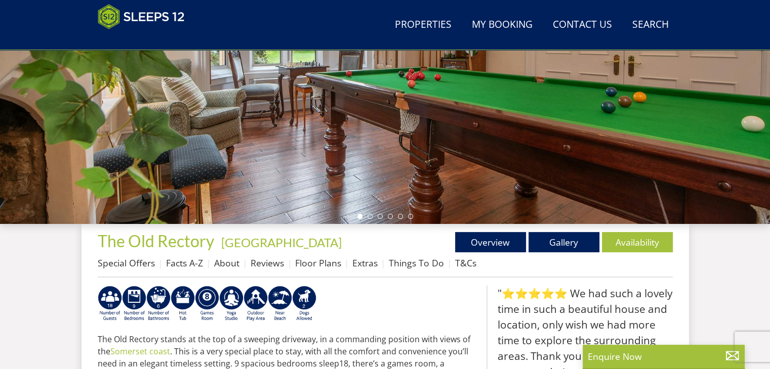
scroll to position [405, 0]
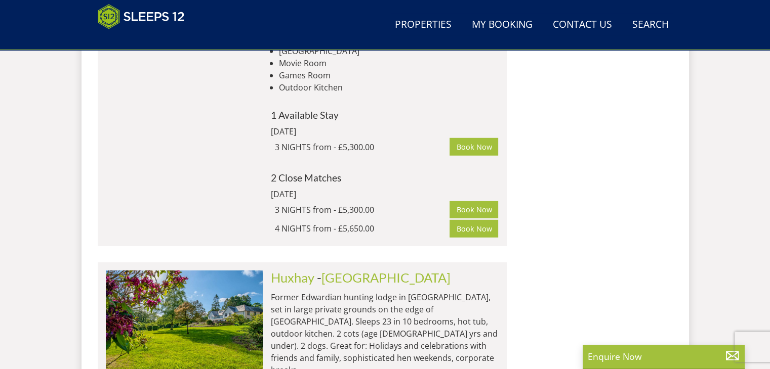
scroll to position [2692, 0]
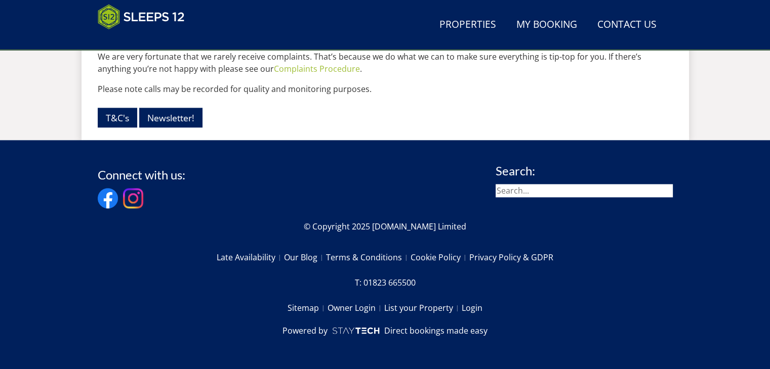
scroll to position [120, 0]
